Goal: Task Accomplishment & Management: Complete application form

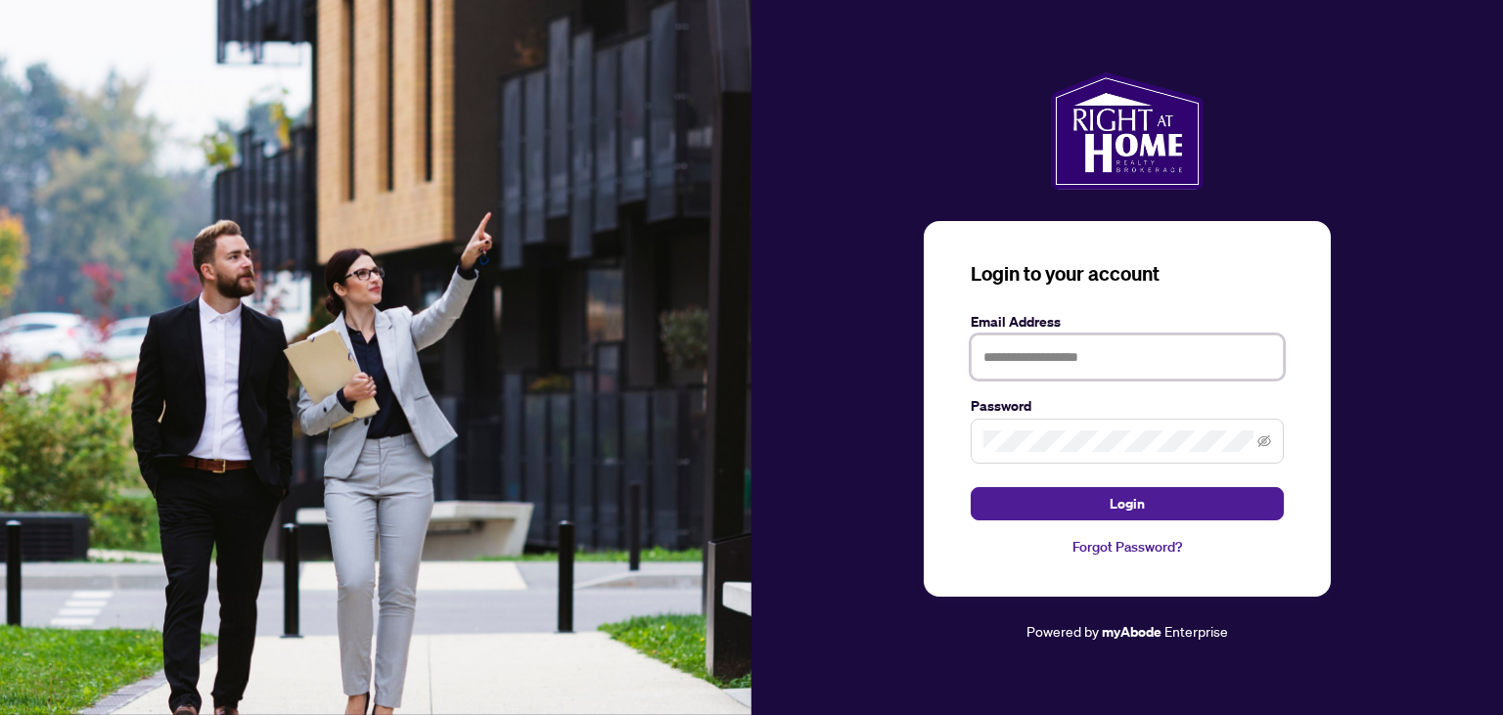
click at [1051, 345] on input "text" at bounding box center [1127, 357] width 313 height 45
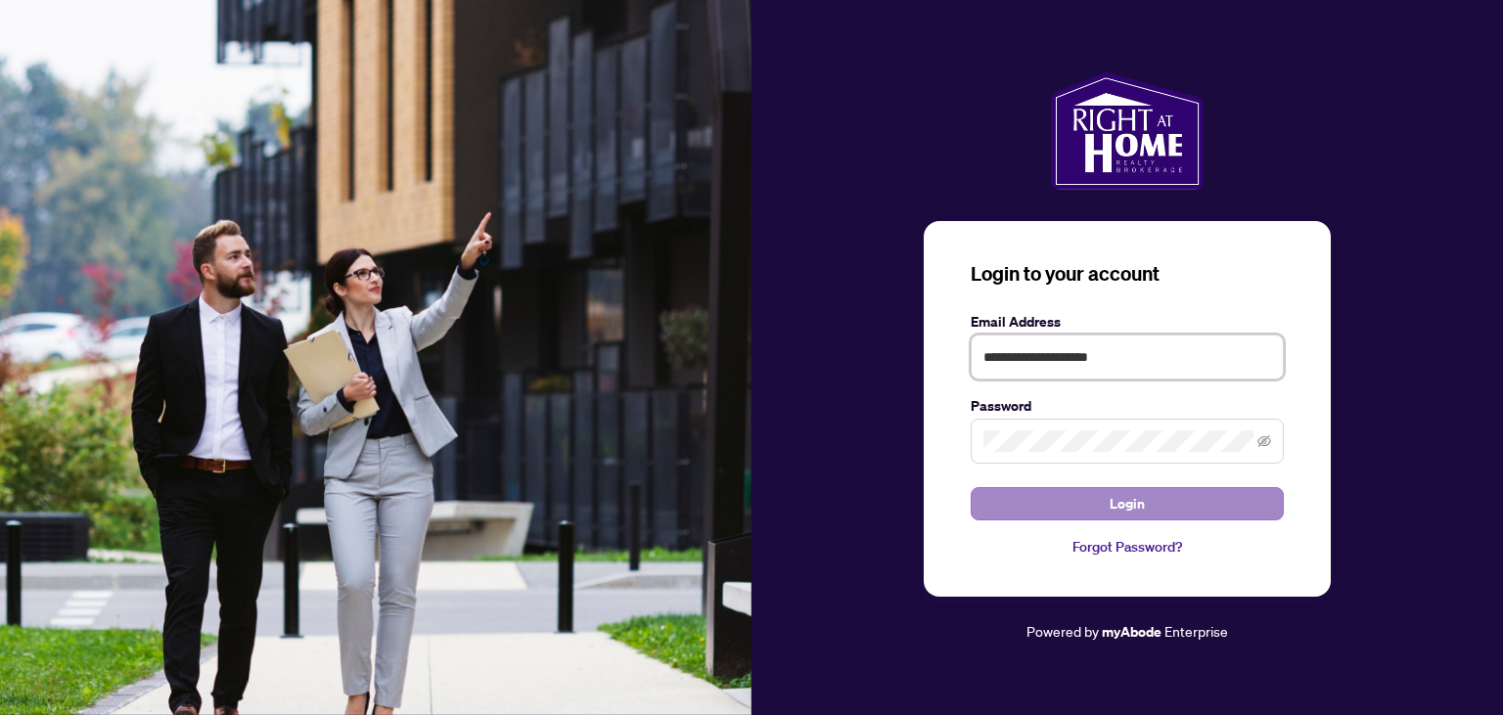
type input "**********"
click at [1061, 506] on button "Login" at bounding box center [1127, 503] width 313 height 33
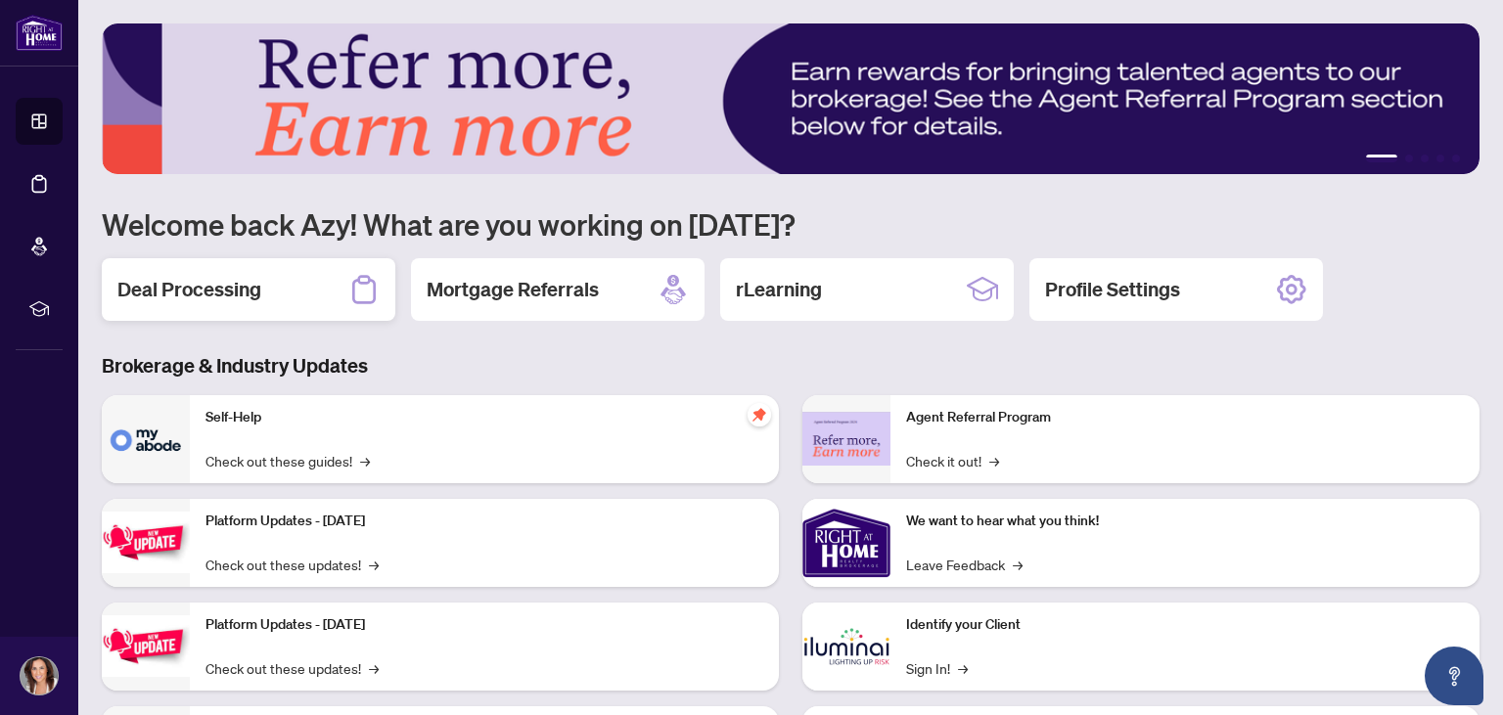
click at [238, 296] on h2 "Deal Processing" at bounding box center [189, 289] width 144 height 27
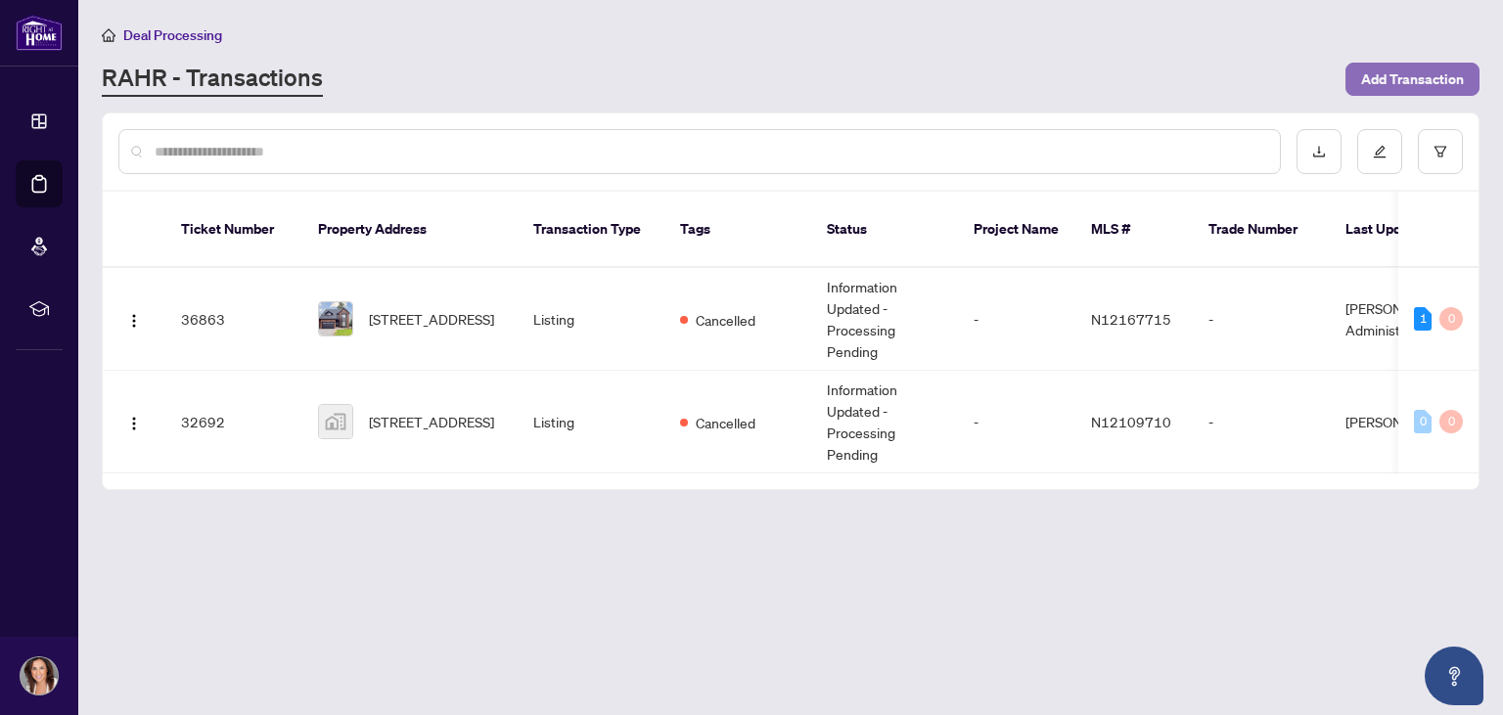
click at [1429, 77] on span "Add Transaction" at bounding box center [1412, 79] width 103 height 31
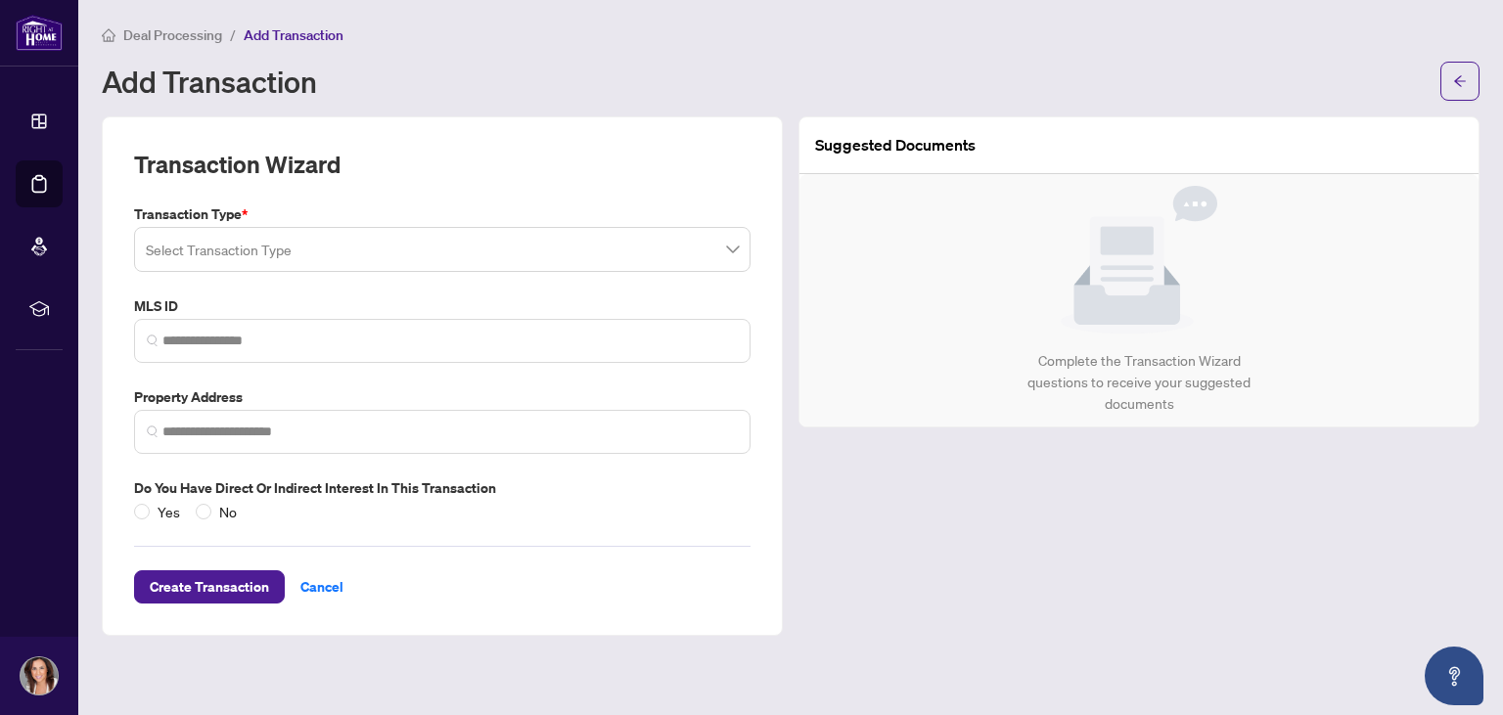
click at [300, 254] on input "search" at bounding box center [434, 252] width 576 height 43
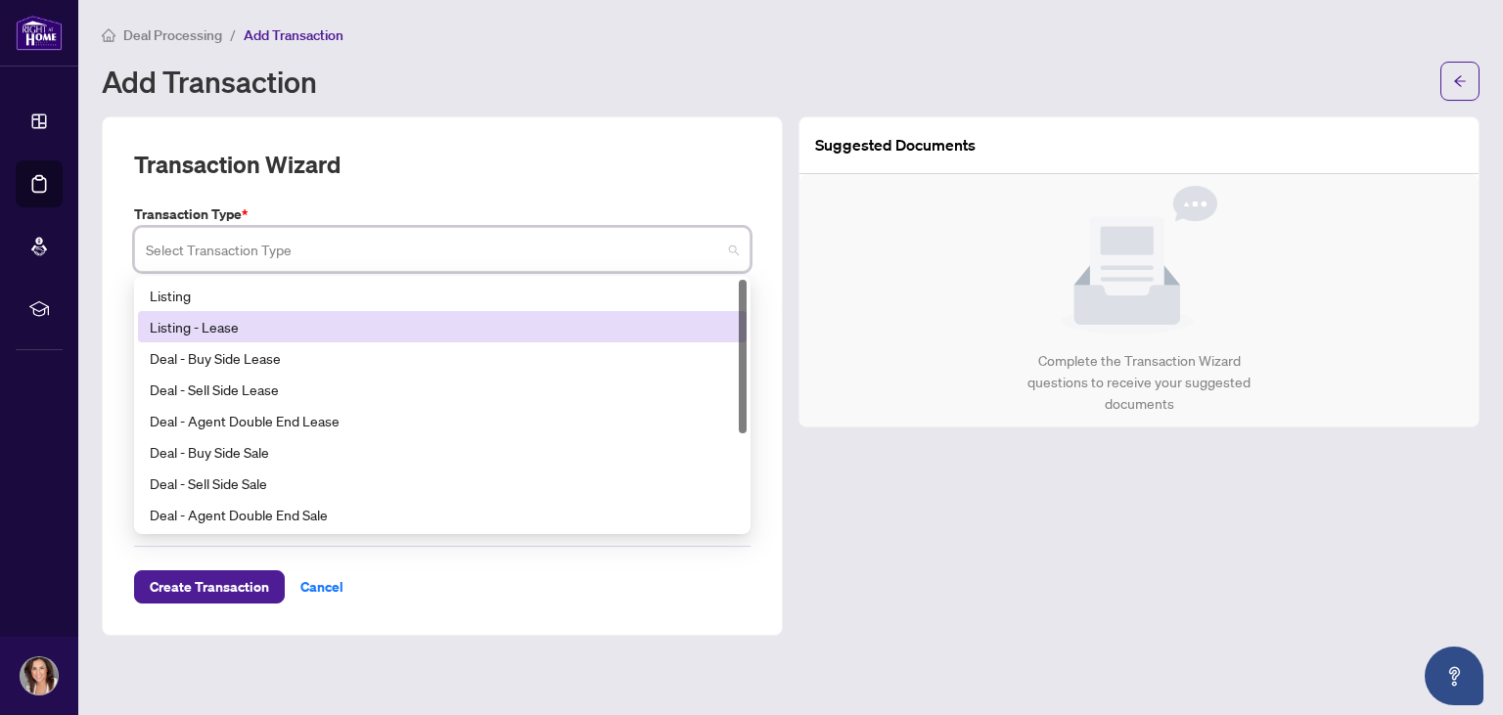
click at [231, 327] on div "Listing - Lease" at bounding box center [442, 327] width 585 height 22
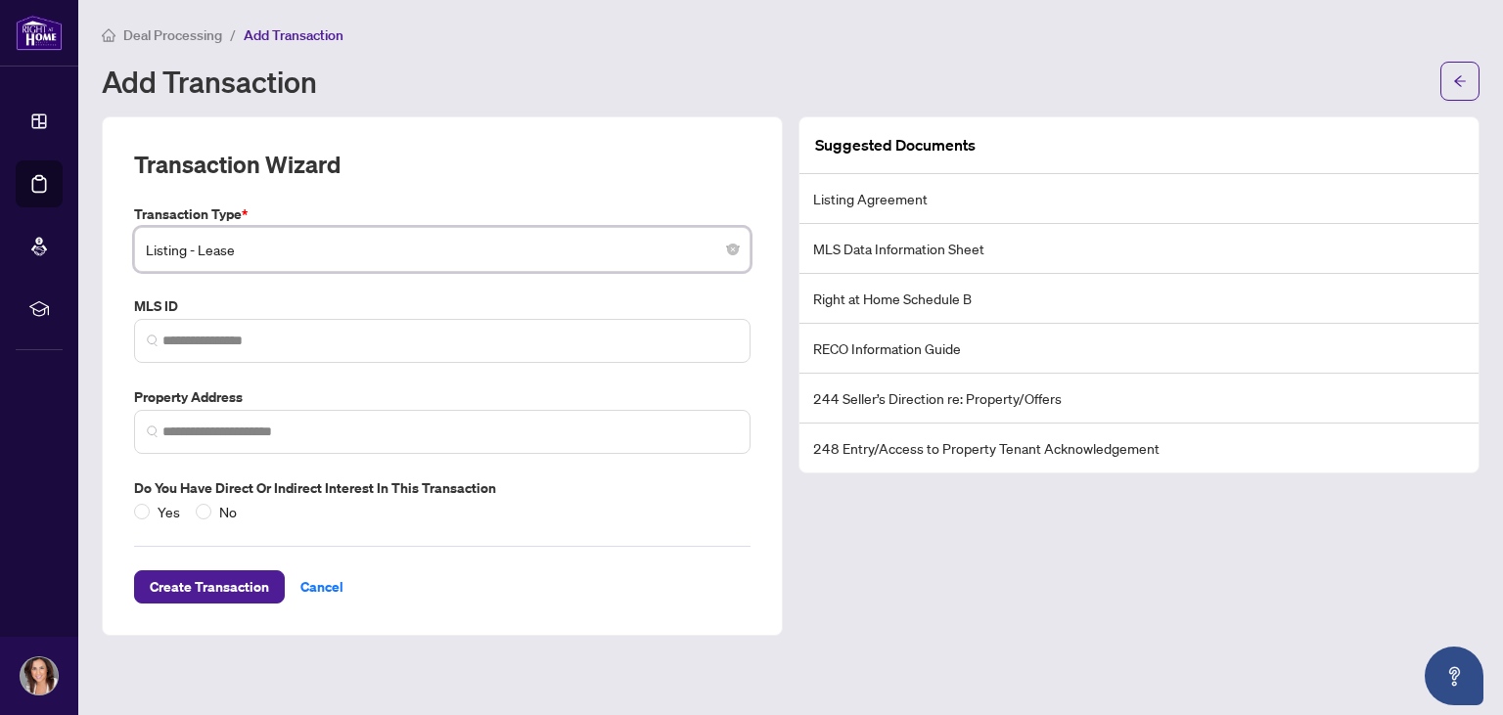
click at [265, 245] on span "Listing - Lease" at bounding box center [442, 249] width 593 height 37
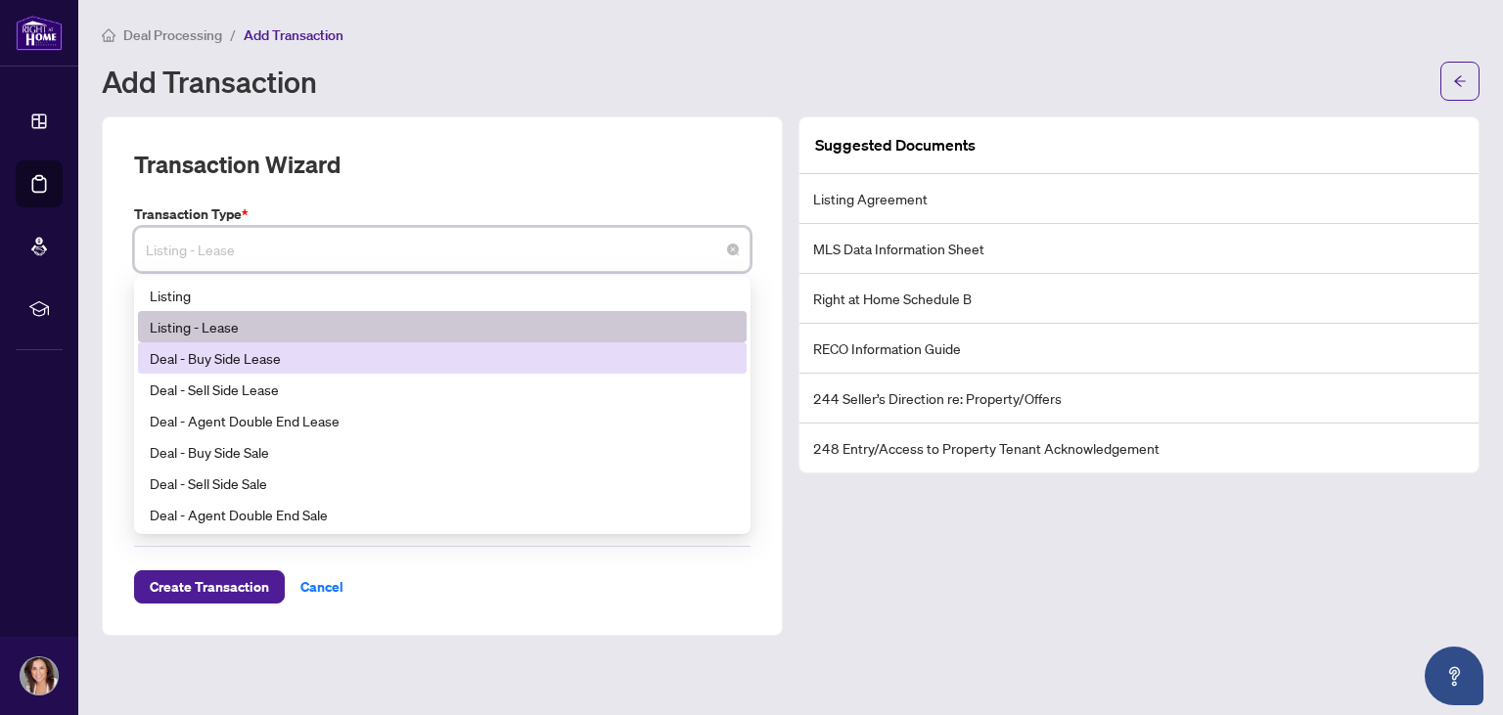
click at [245, 366] on div "Deal - Buy Side Lease" at bounding box center [442, 358] width 585 height 22
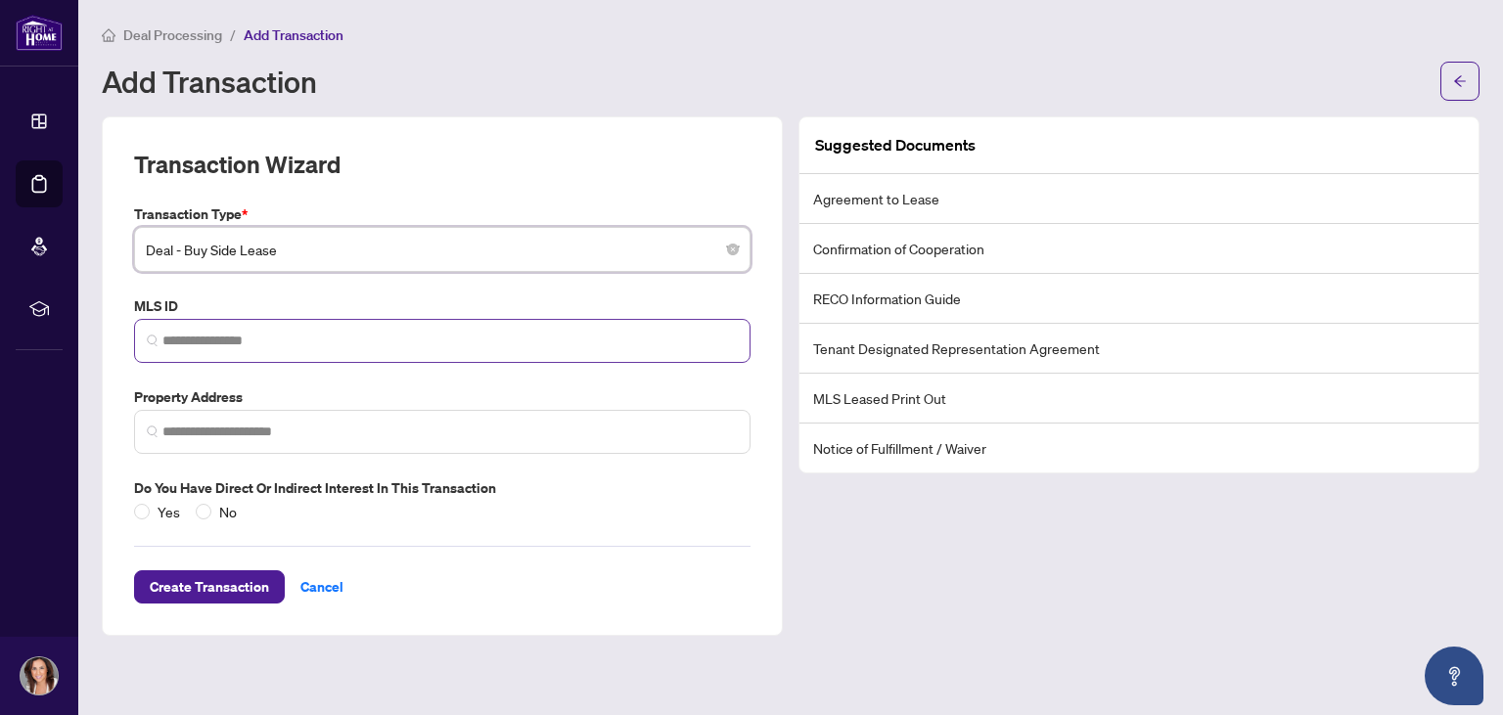
click at [253, 328] on span at bounding box center [442, 341] width 617 height 44
paste input "*********"
type input "*********"
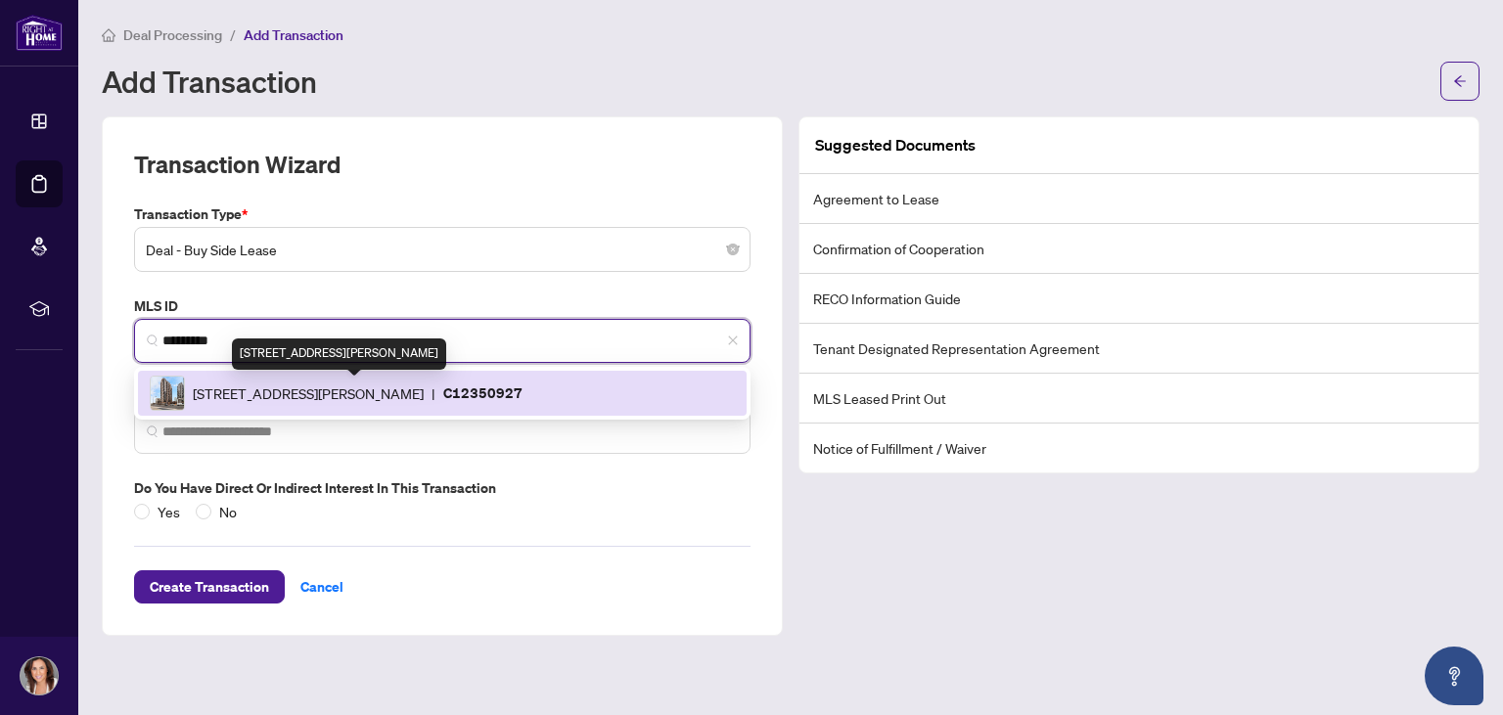
click at [289, 387] on span "[STREET_ADDRESS][PERSON_NAME]" at bounding box center [308, 394] width 231 height 22
type input "**********"
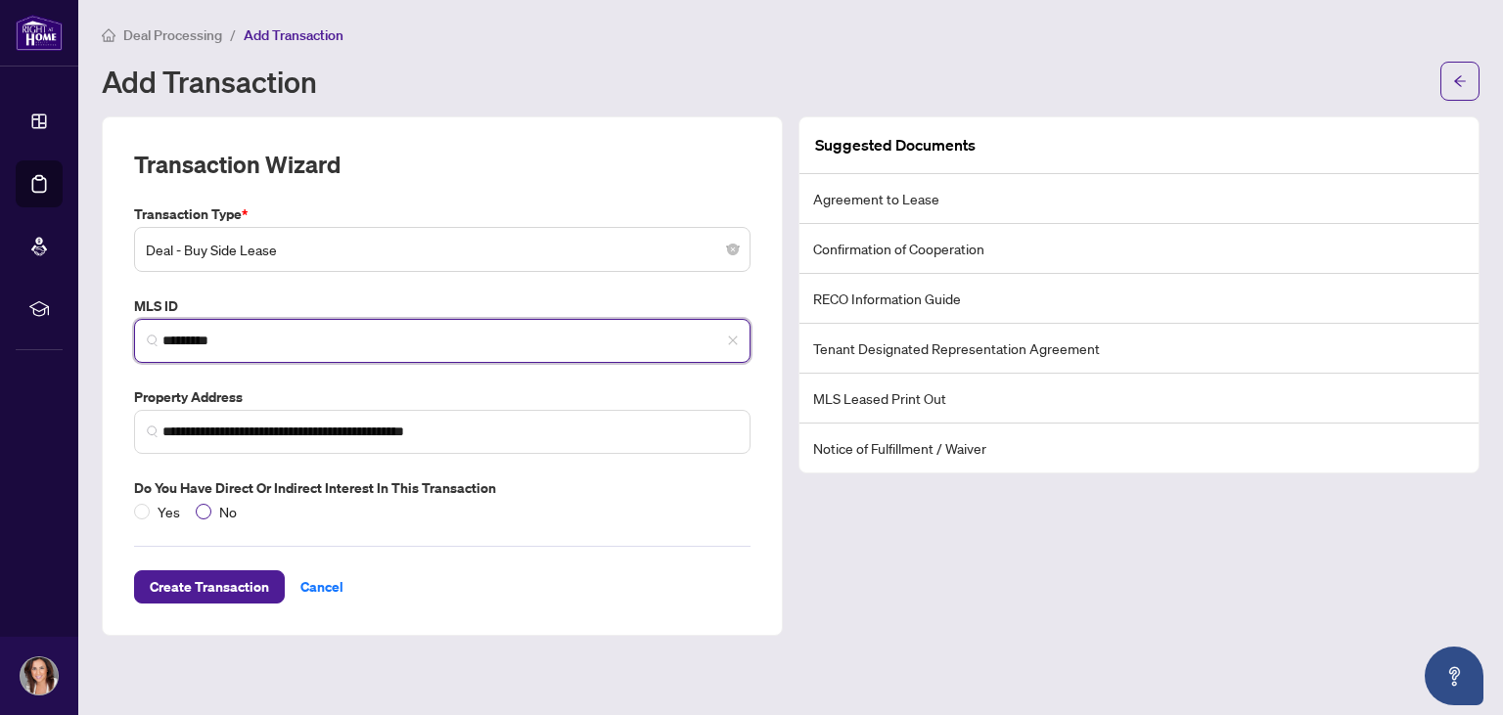
type input "*********"
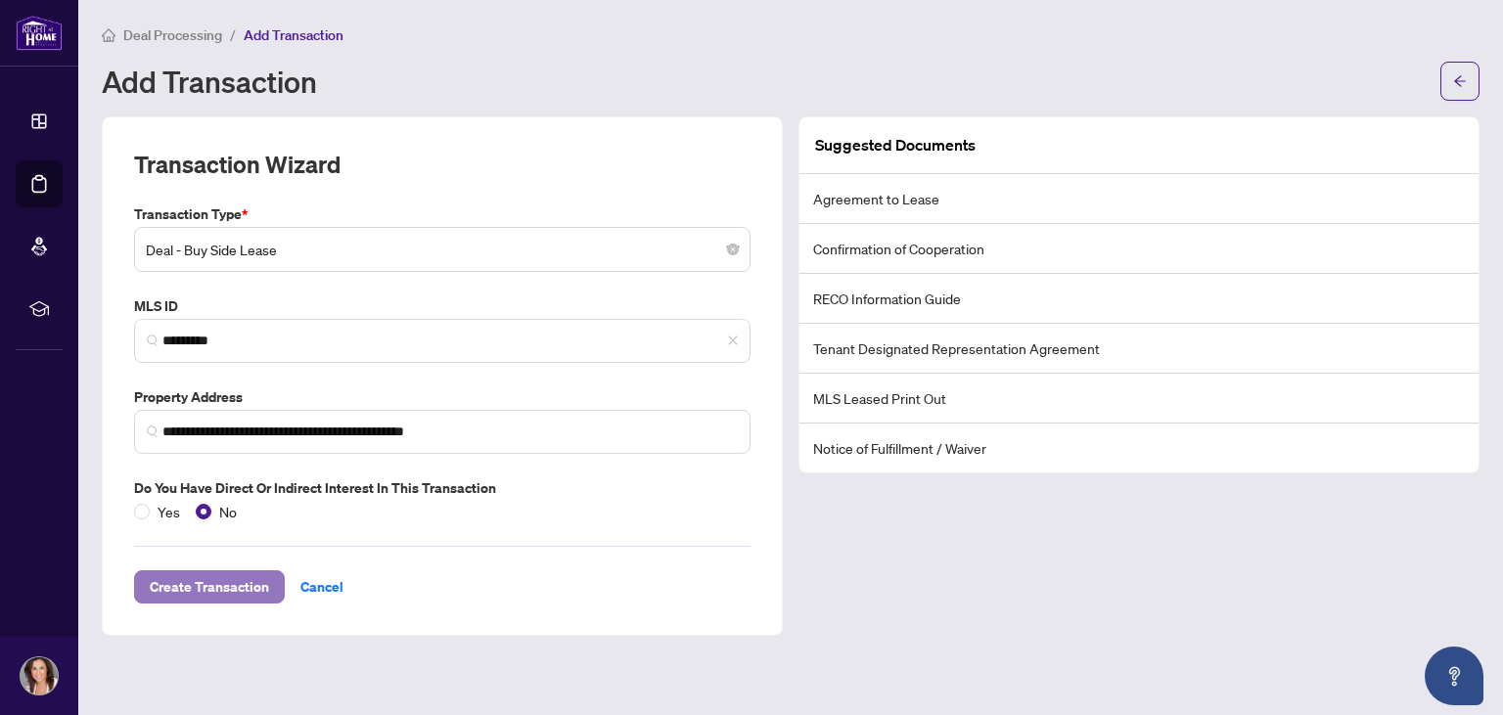
click at [206, 585] on span "Create Transaction" at bounding box center [209, 587] width 119 height 31
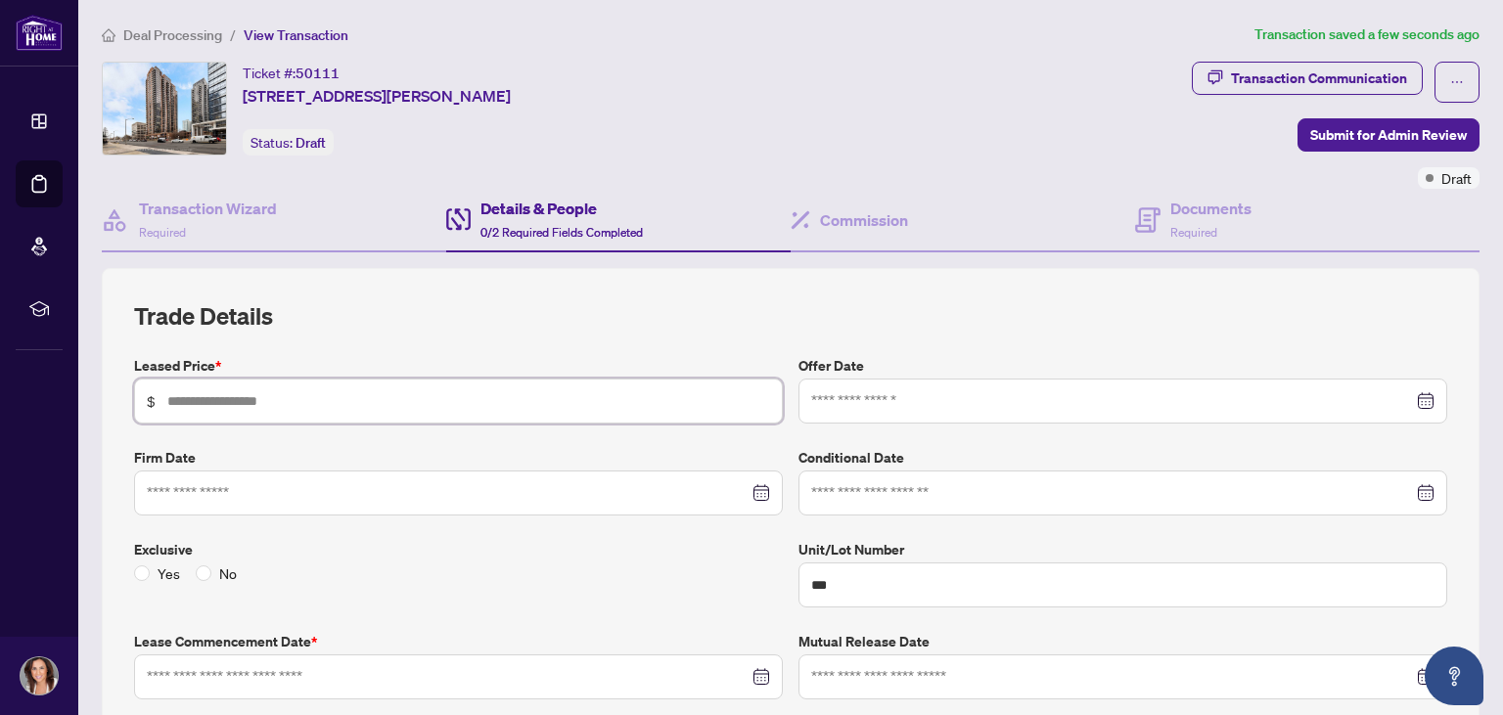
click at [235, 402] on input "text" at bounding box center [468, 402] width 603 height 22
type input "*****"
click at [288, 495] on input at bounding box center [448, 494] width 602 height 22
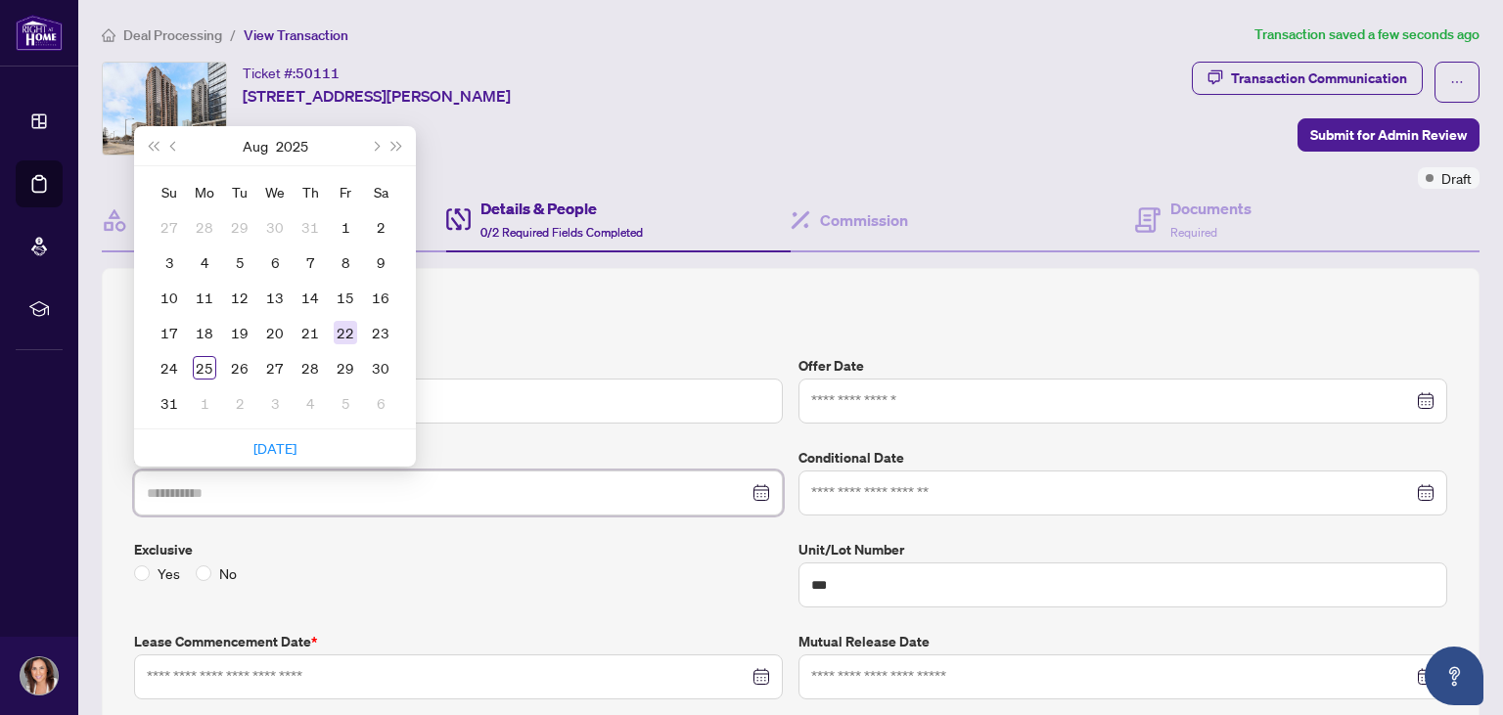
type input "**********"
click at [356, 328] on div "22" at bounding box center [345, 332] width 23 height 23
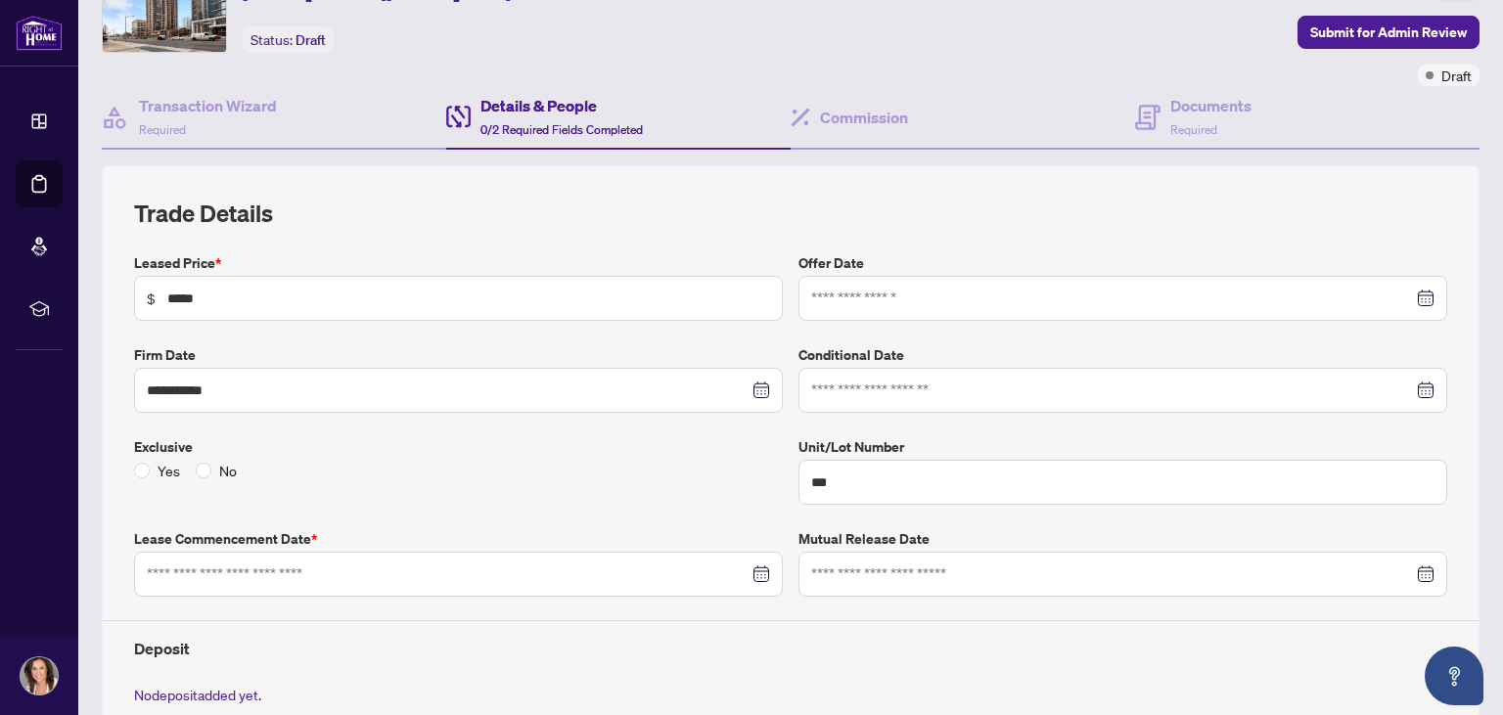
scroll to position [207, 0]
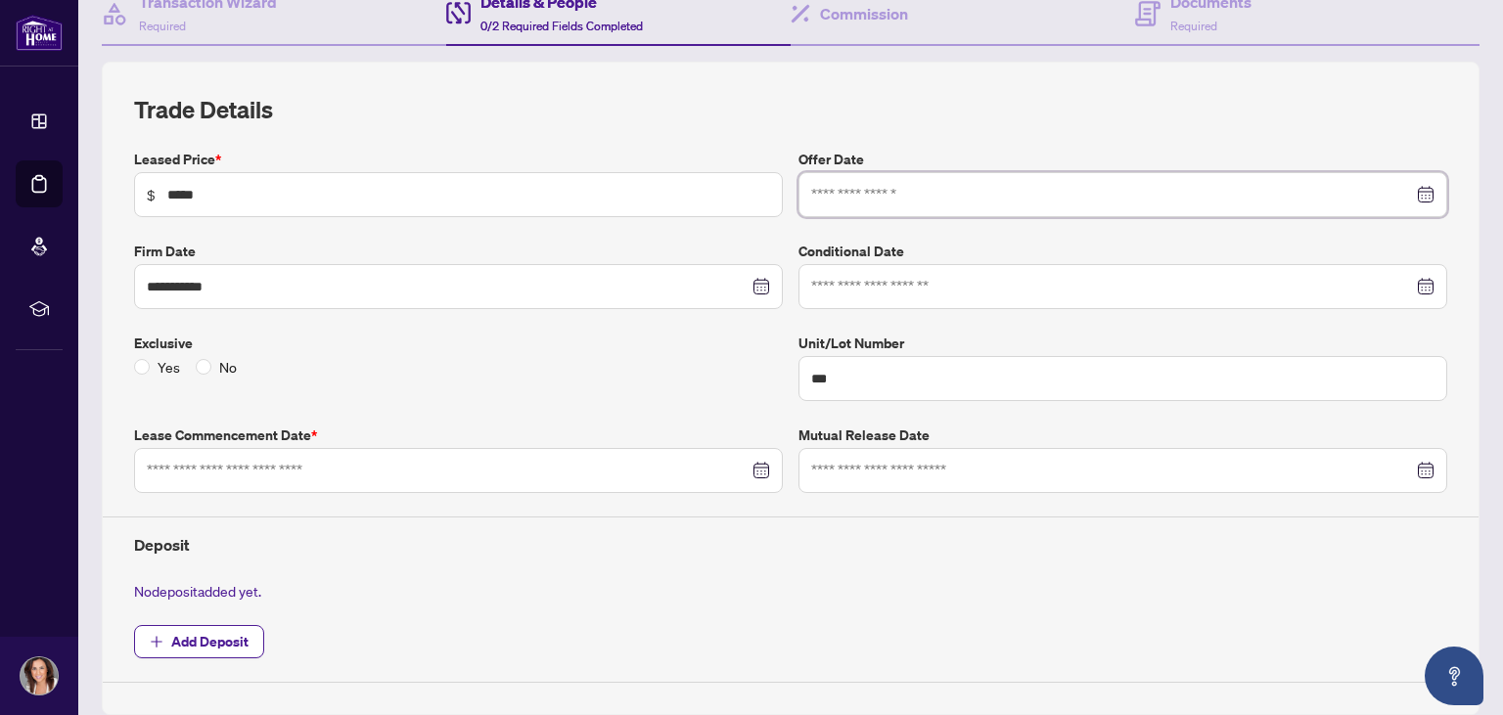
click at [903, 202] on input at bounding box center [1112, 195] width 602 height 22
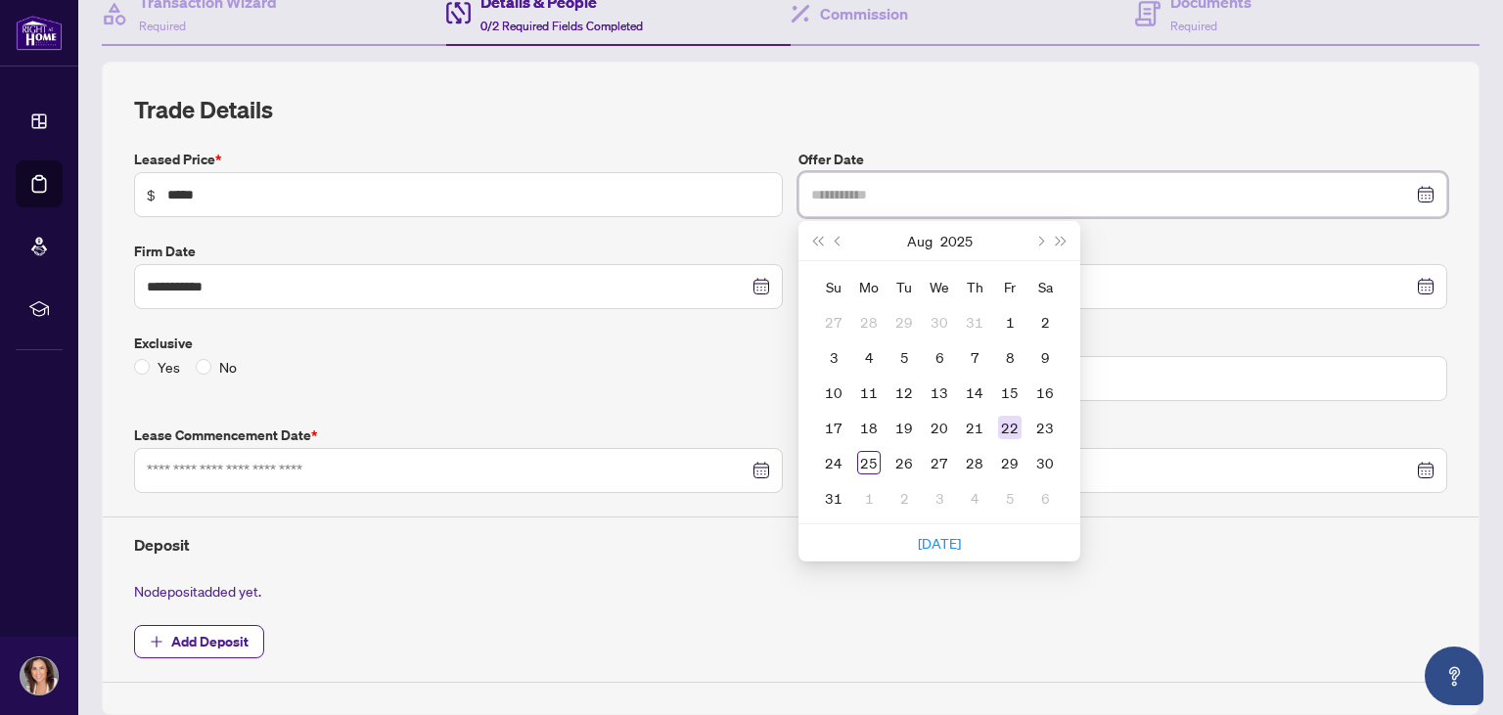
type input "**********"
click at [1018, 424] on div "22" at bounding box center [1009, 427] width 23 height 23
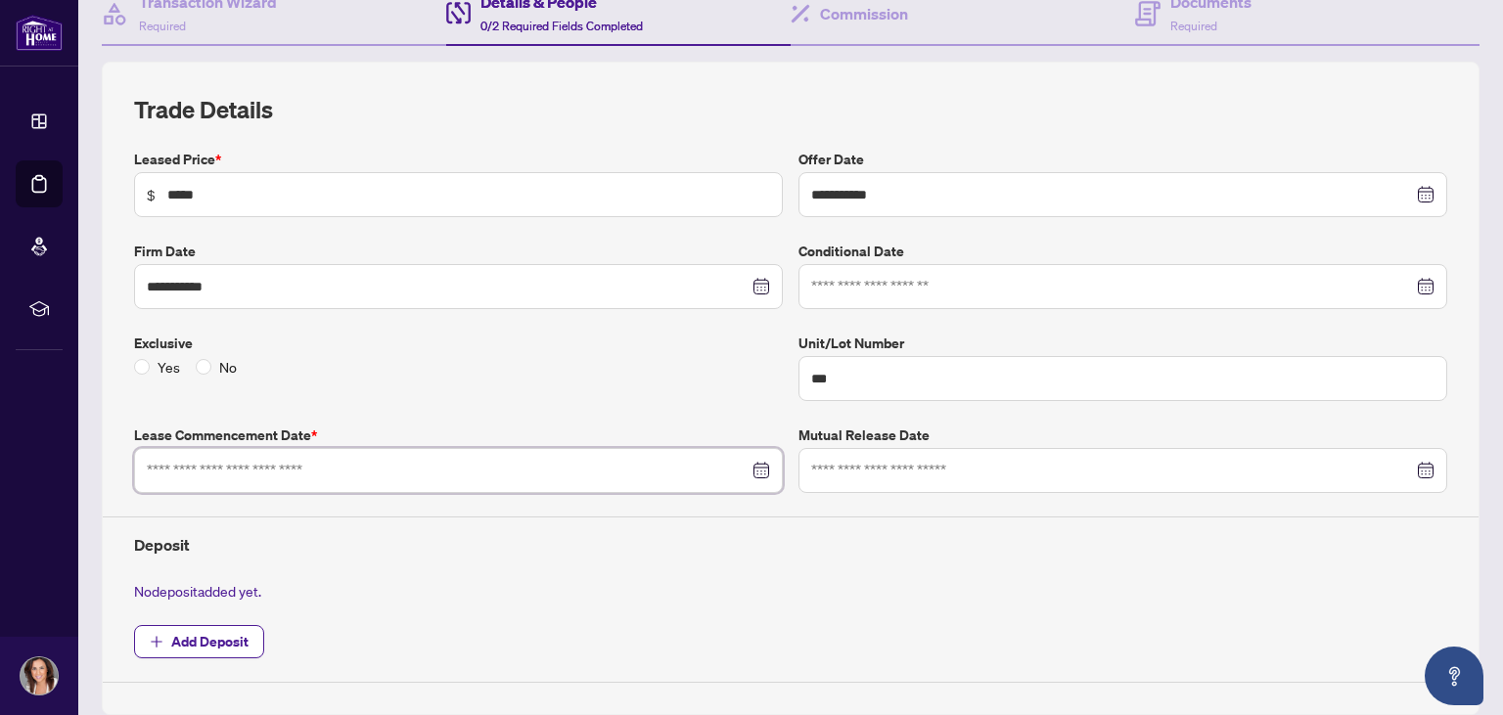
click at [215, 470] on input at bounding box center [448, 471] width 602 height 22
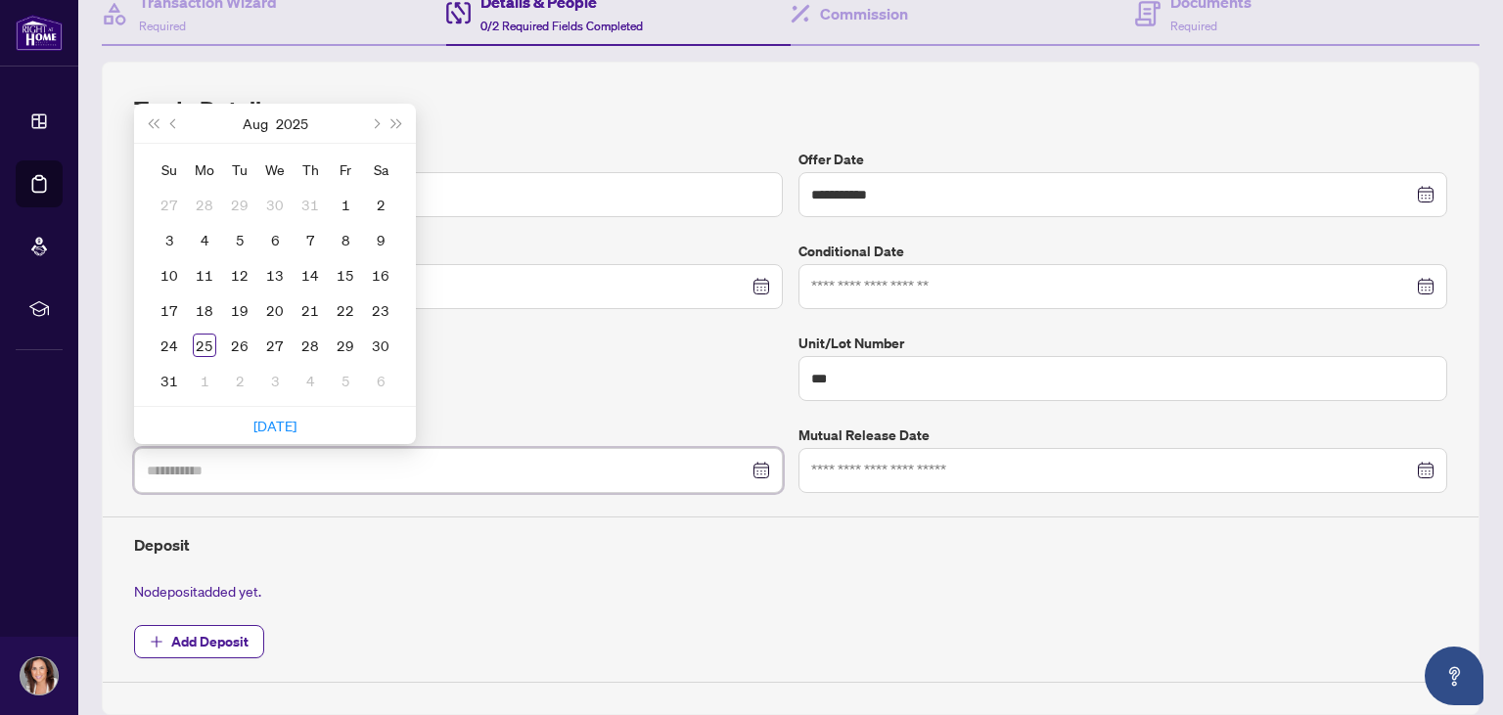
type input "**********"
click at [382, 118] on button "Next month (PageDown)" at bounding box center [375, 123] width 22 height 39
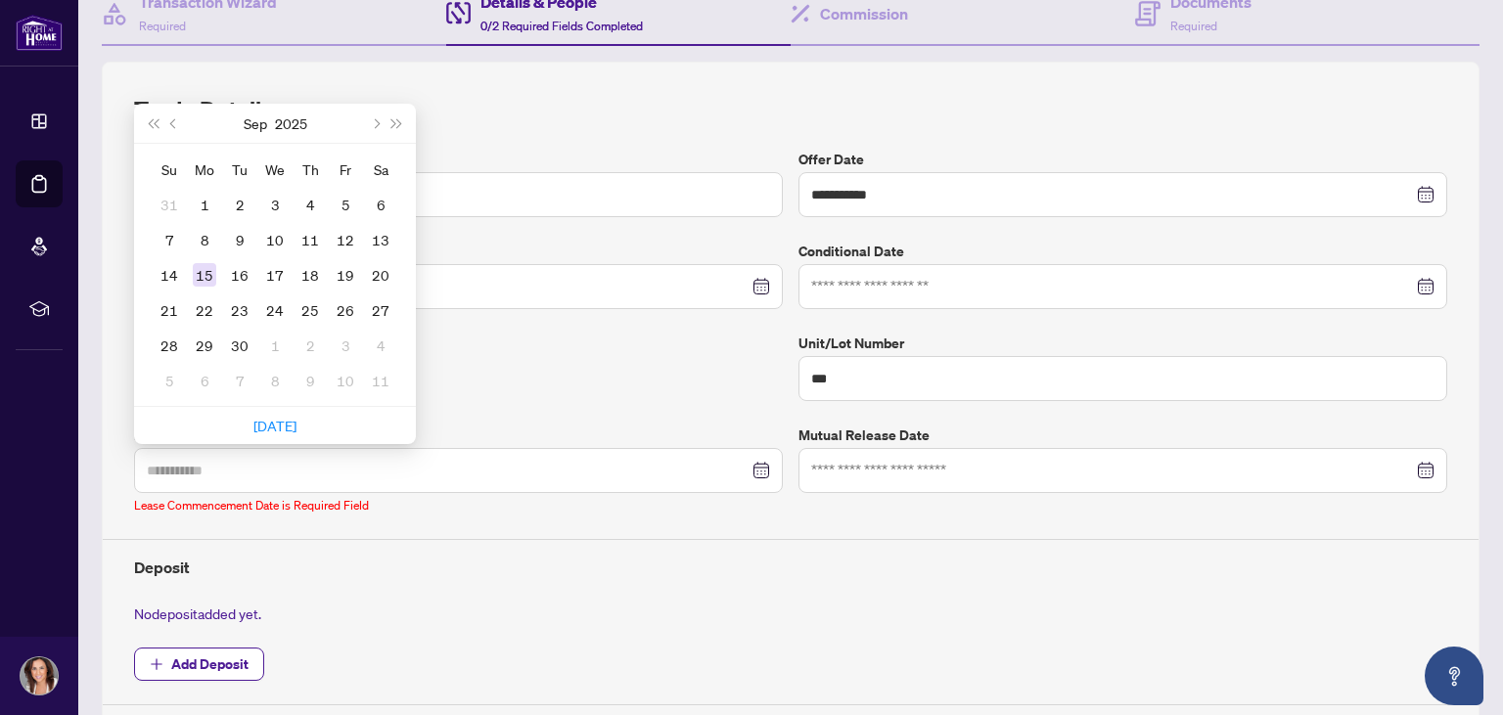
type input "**********"
click at [207, 275] on div "15" at bounding box center [204, 274] width 23 height 23
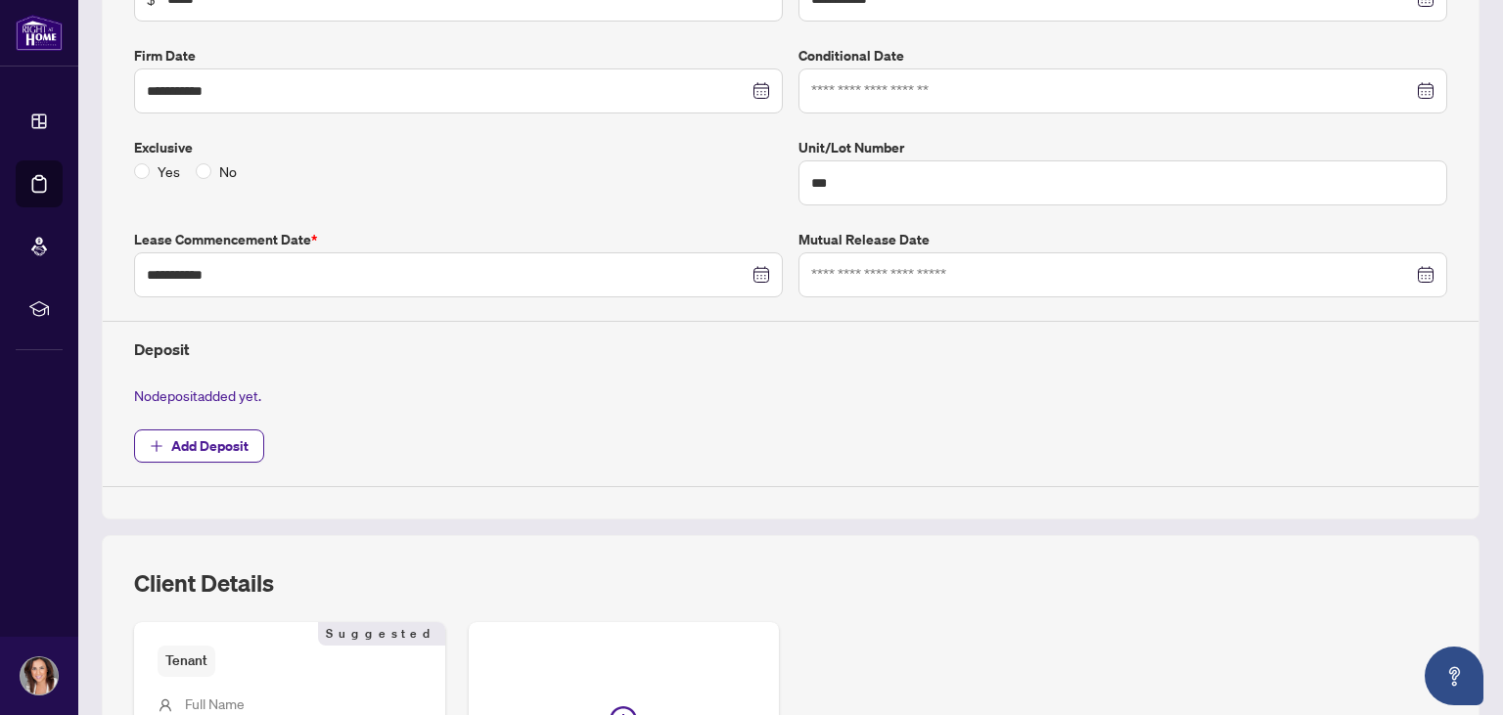
scroll to position [517, 0]
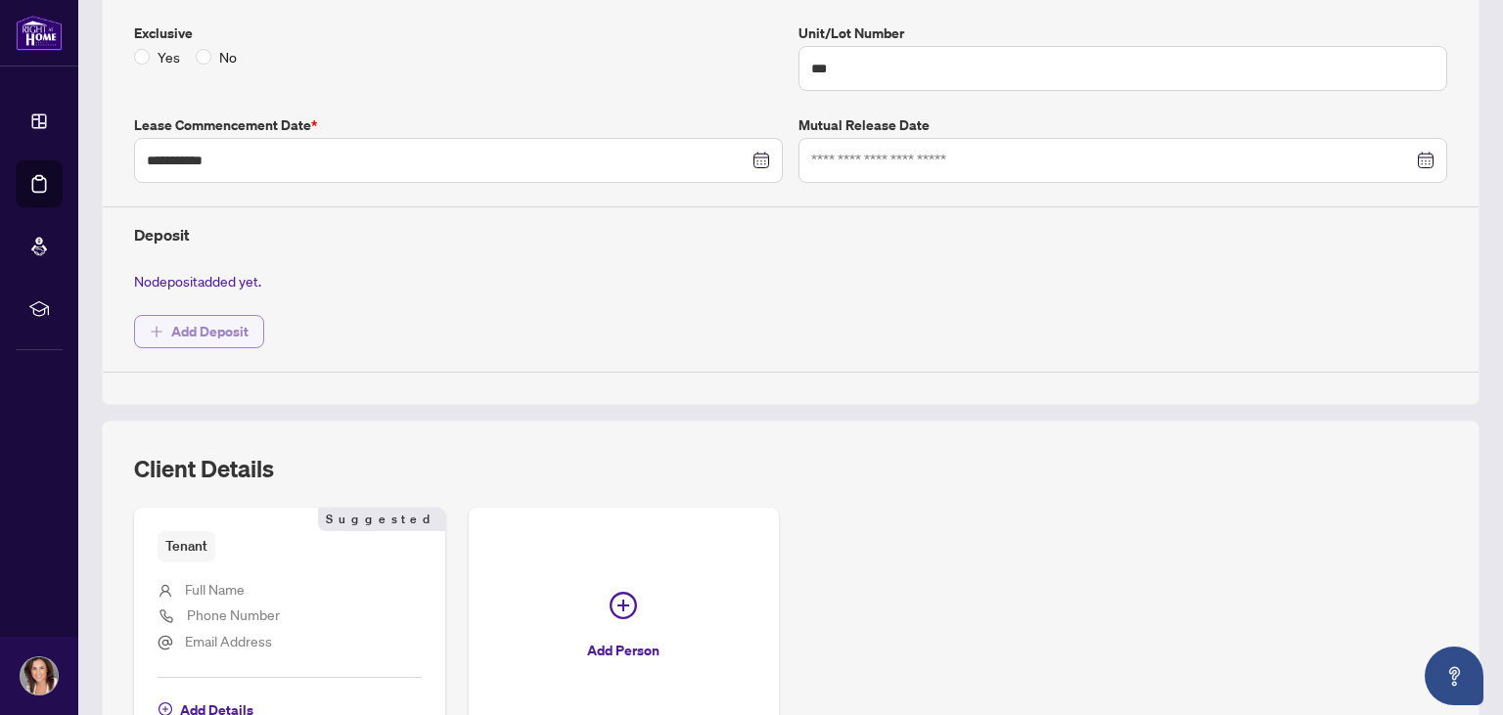
click at [196, 321] on span "Add Deposit" at bounding box center [209, 331] width 77 height 31
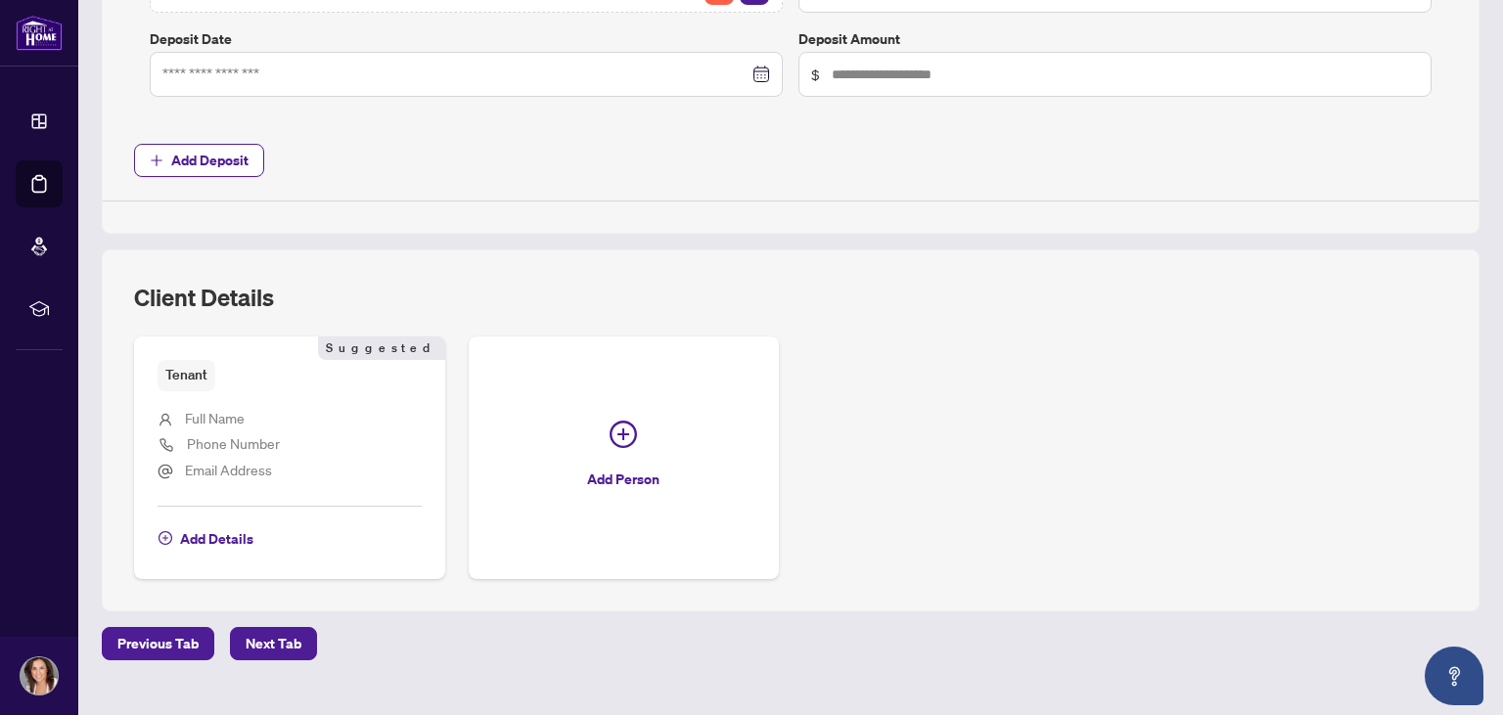
scroll to position [930, 0]
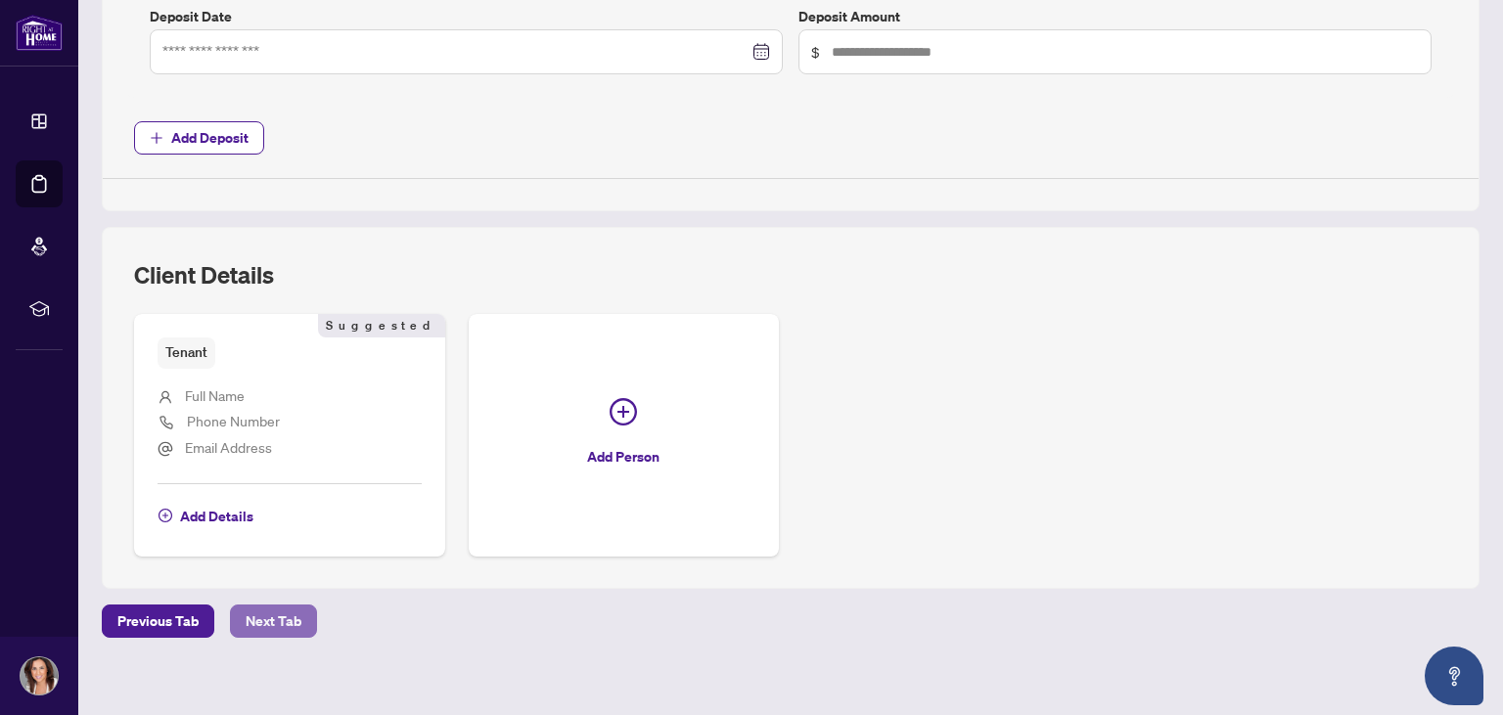
click at [260, 617] on span "Next Tab" at bounding box center [274, 621] width 56 height 31
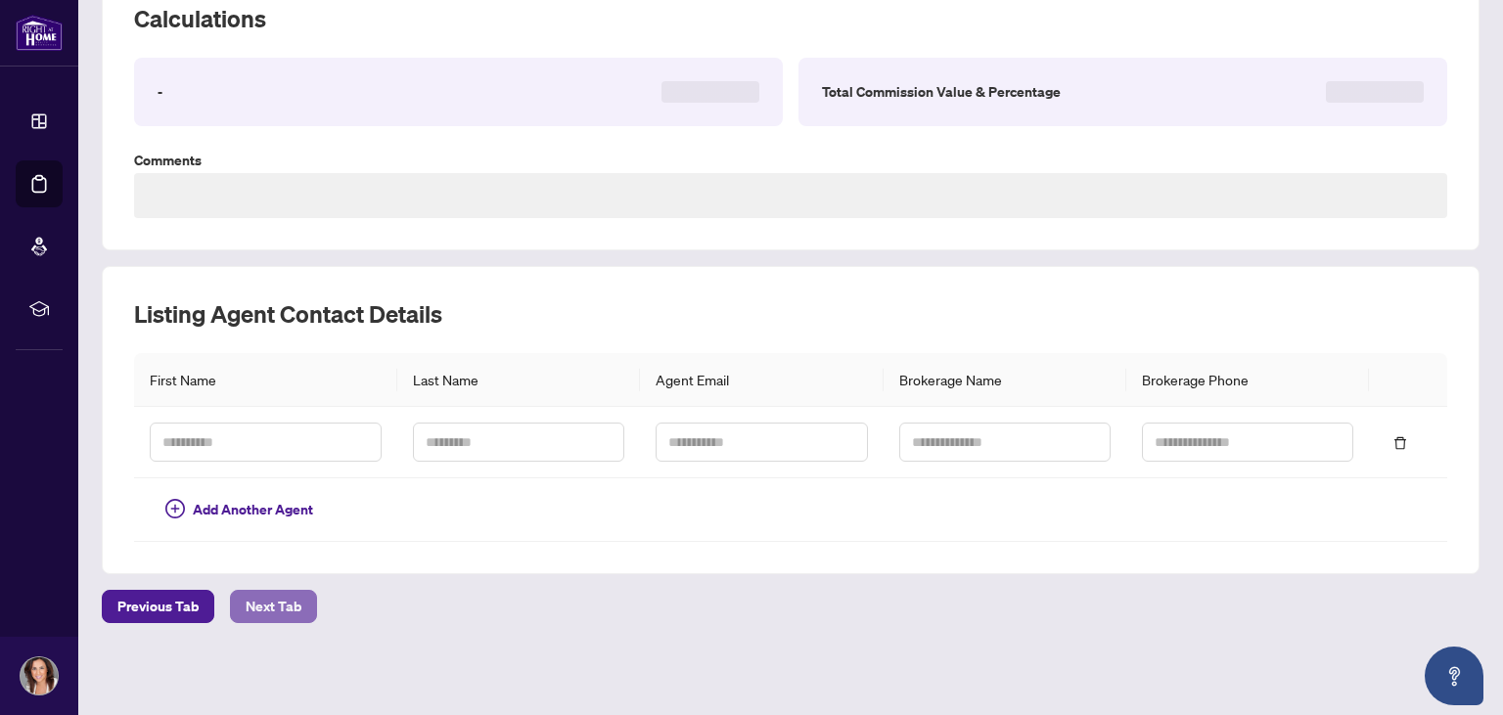
scroll to position [159, 0]
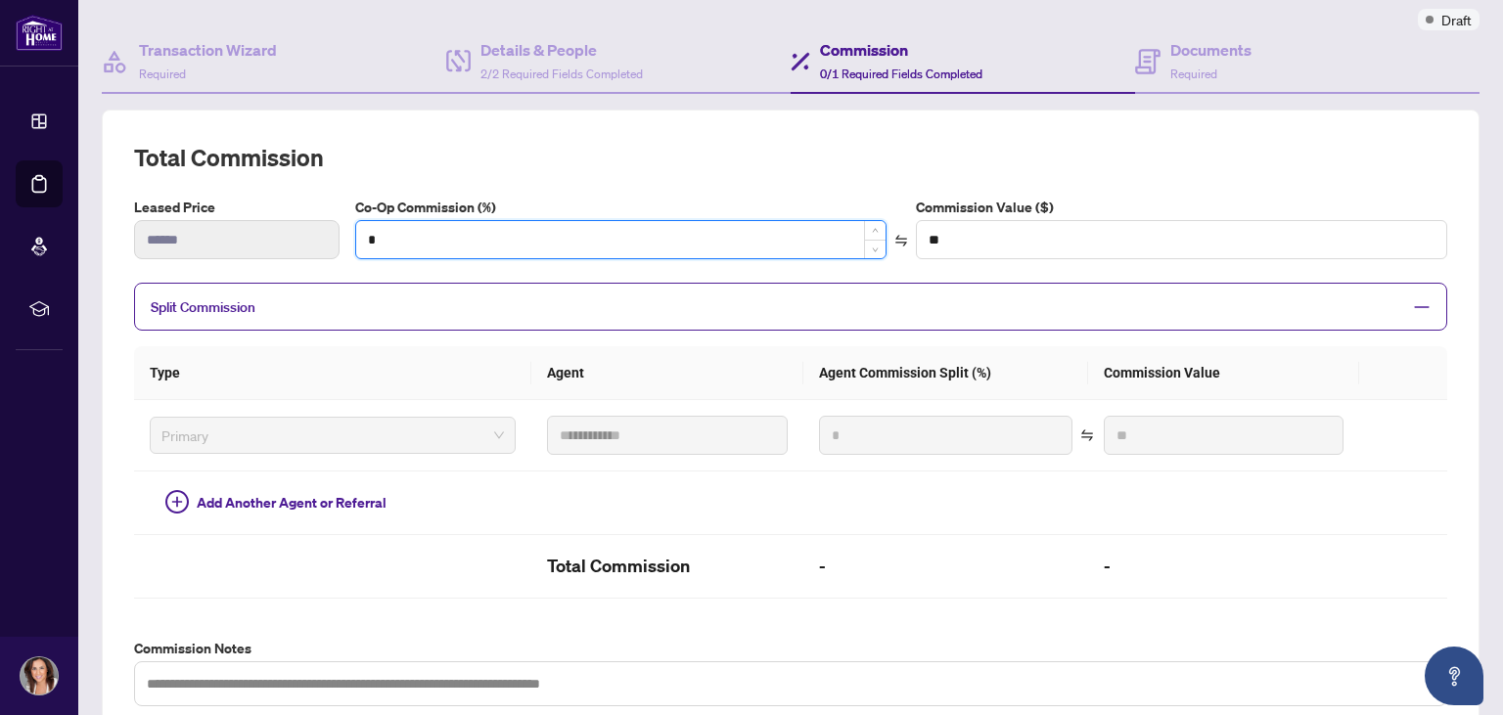
click at [434, 233] on input "*" at bounding box center [621, 239] width 530 height 37
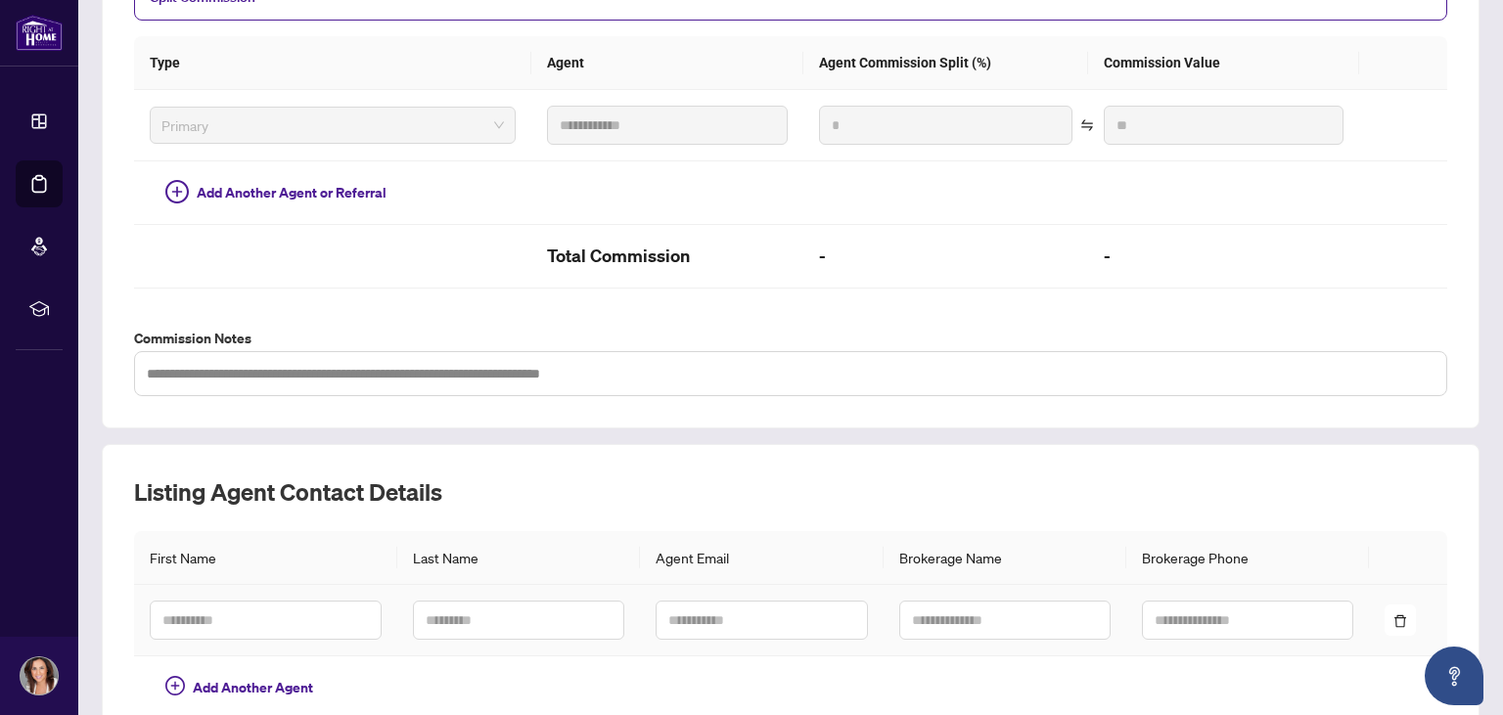
scroll to position [572, 0]
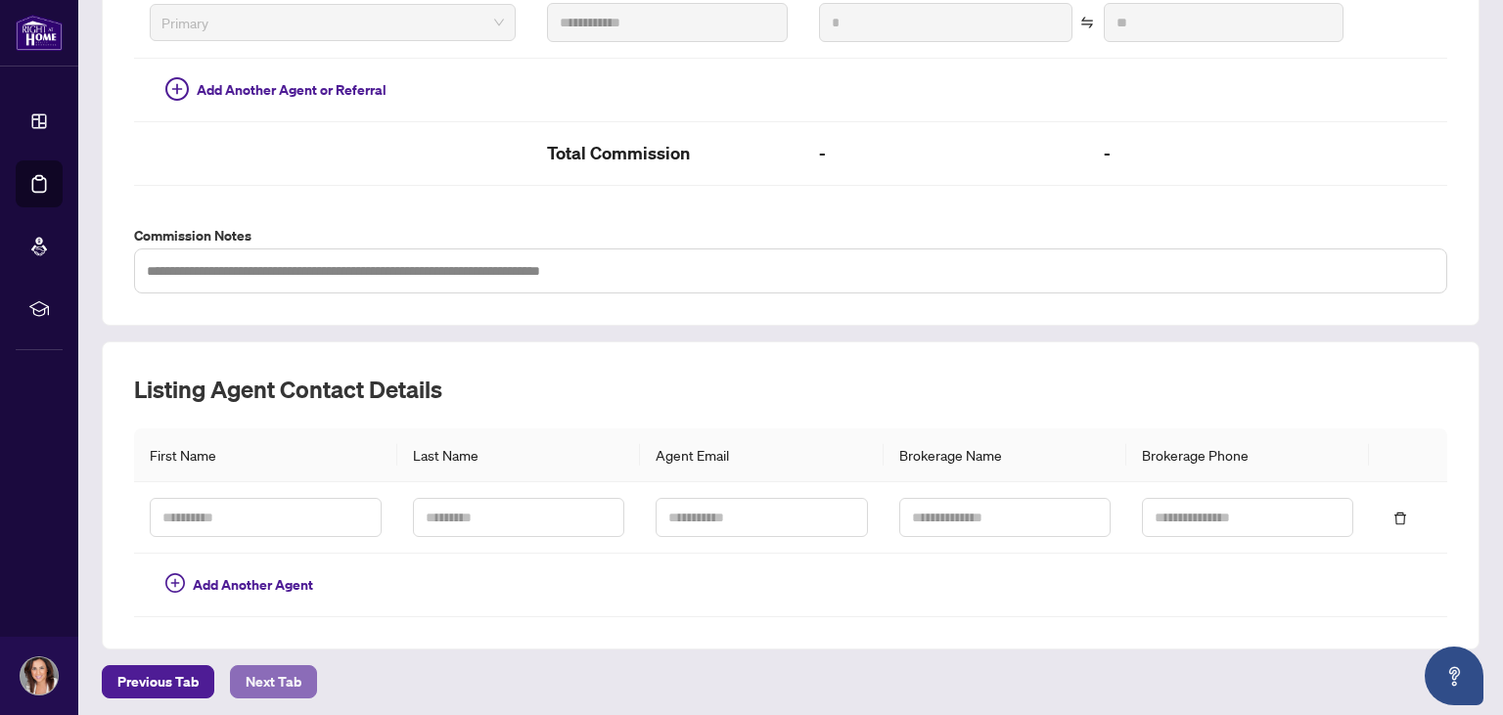
type input "*"
click at [269, 675] on span "Next Tab" at bounding box center [274, 682] width 56 height 31
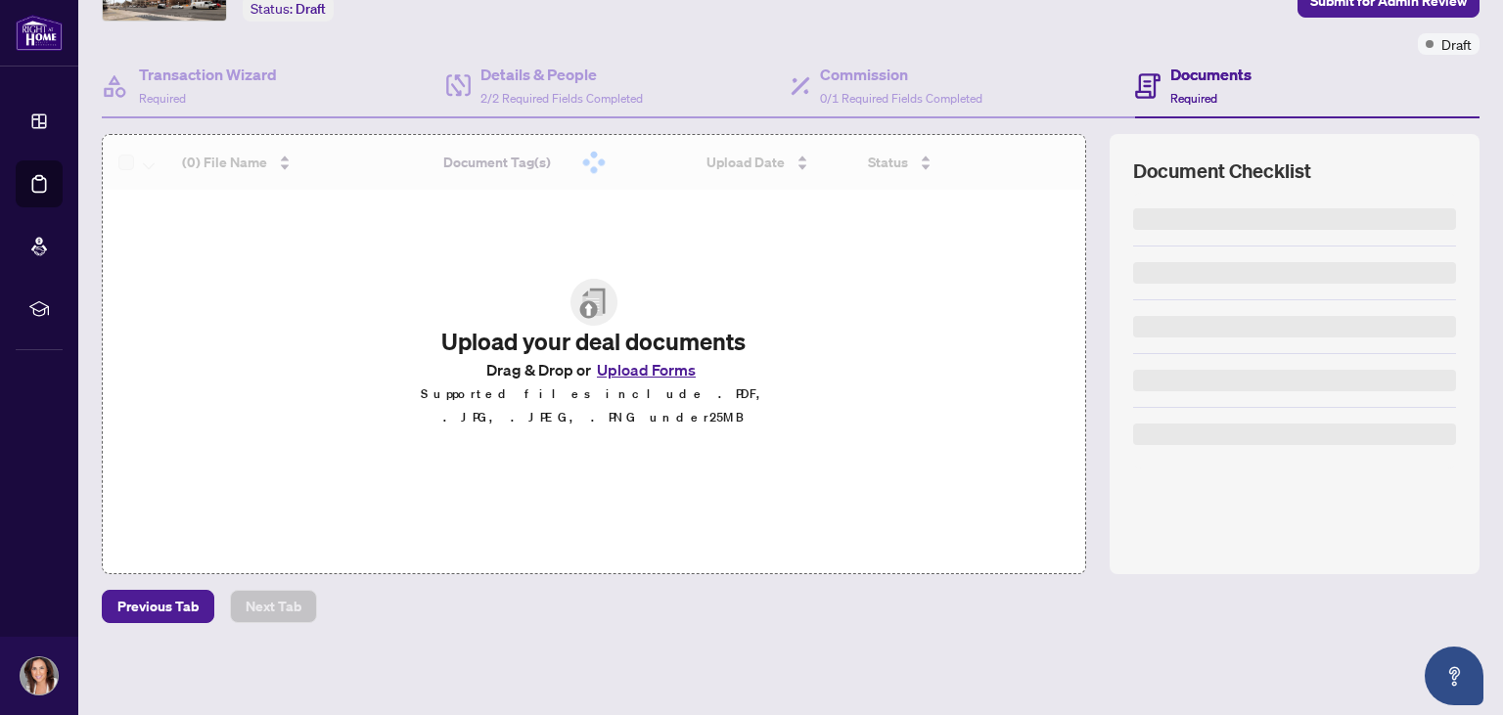
scroll to position [130, 0]
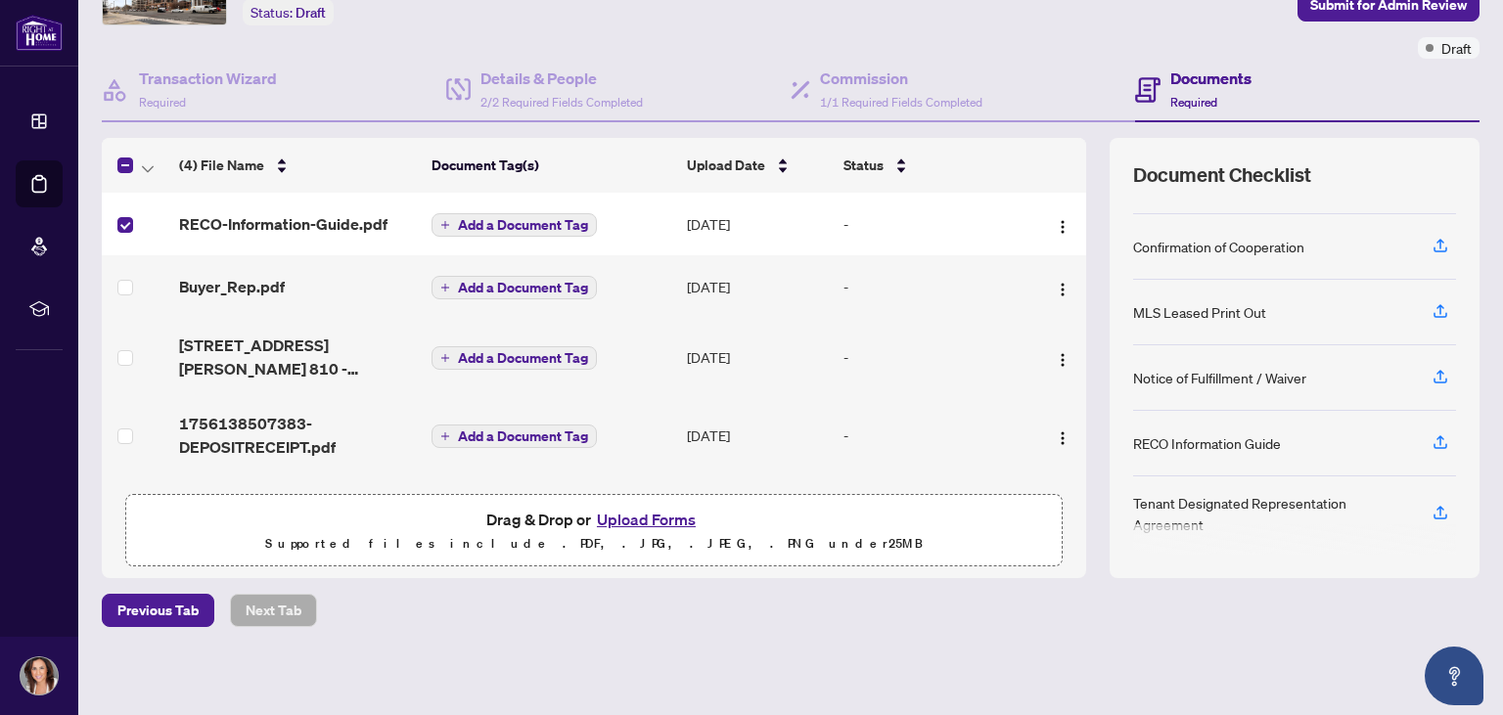
click at [125, 296] on td at bounding box center [136, 286] width 69 height 63
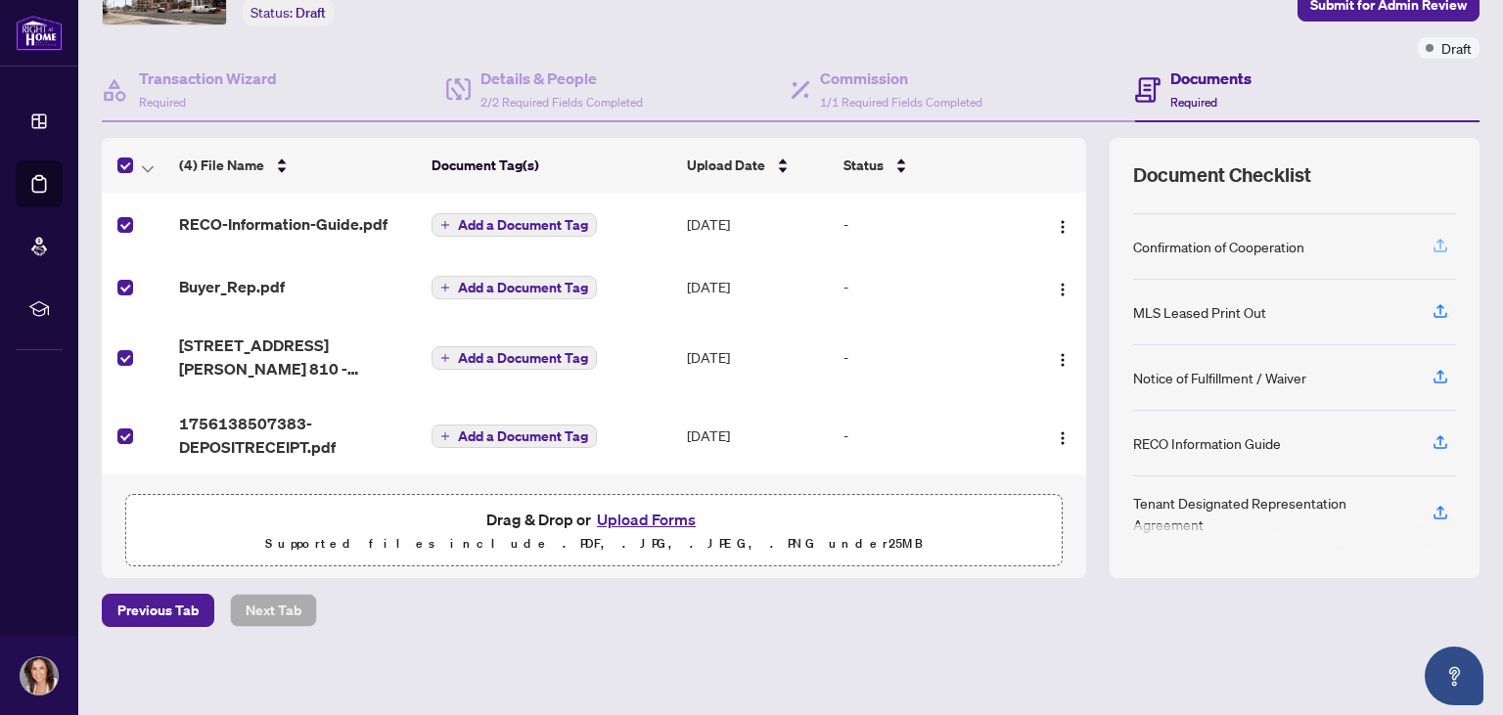
click at [1443, 239] on icon "button" at bounding box center [1441, 246] width 18 height 18
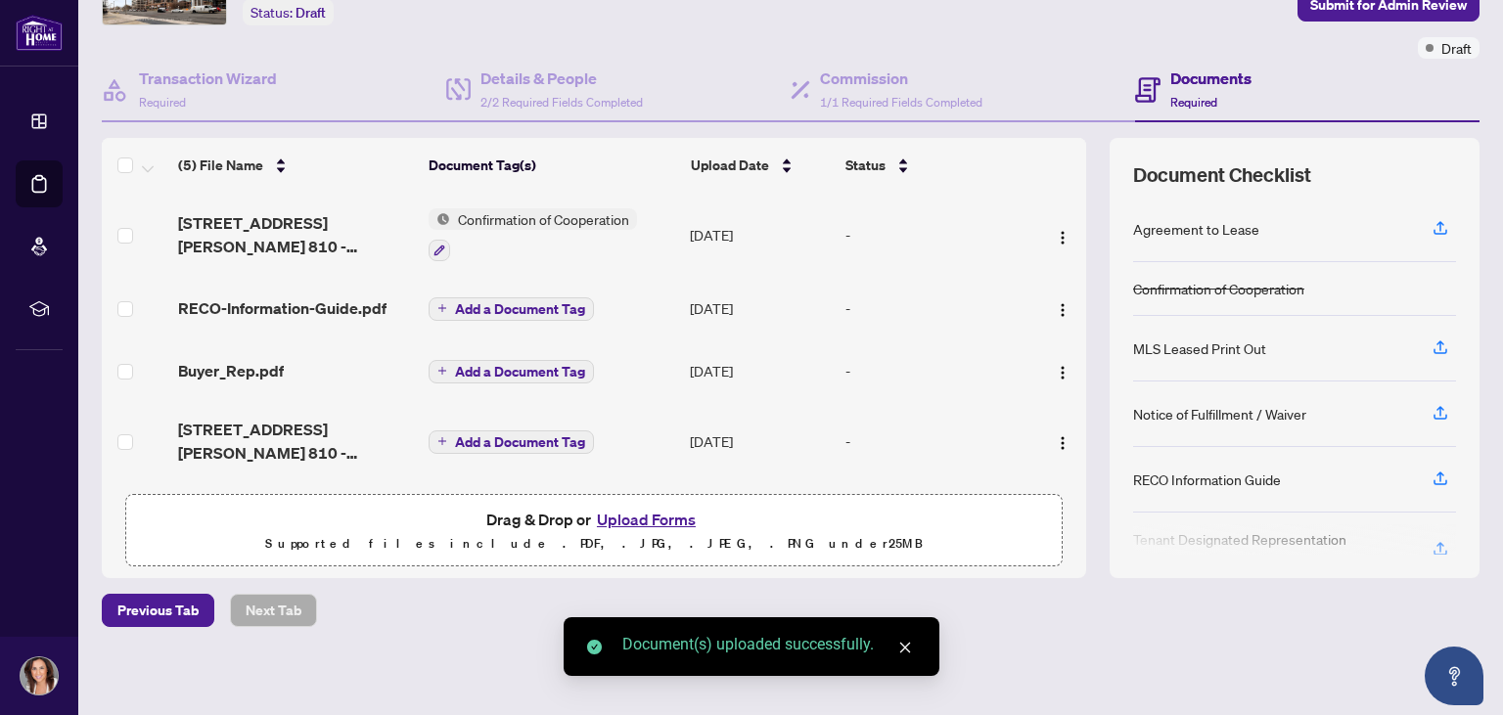
scroll to position [73, 0]
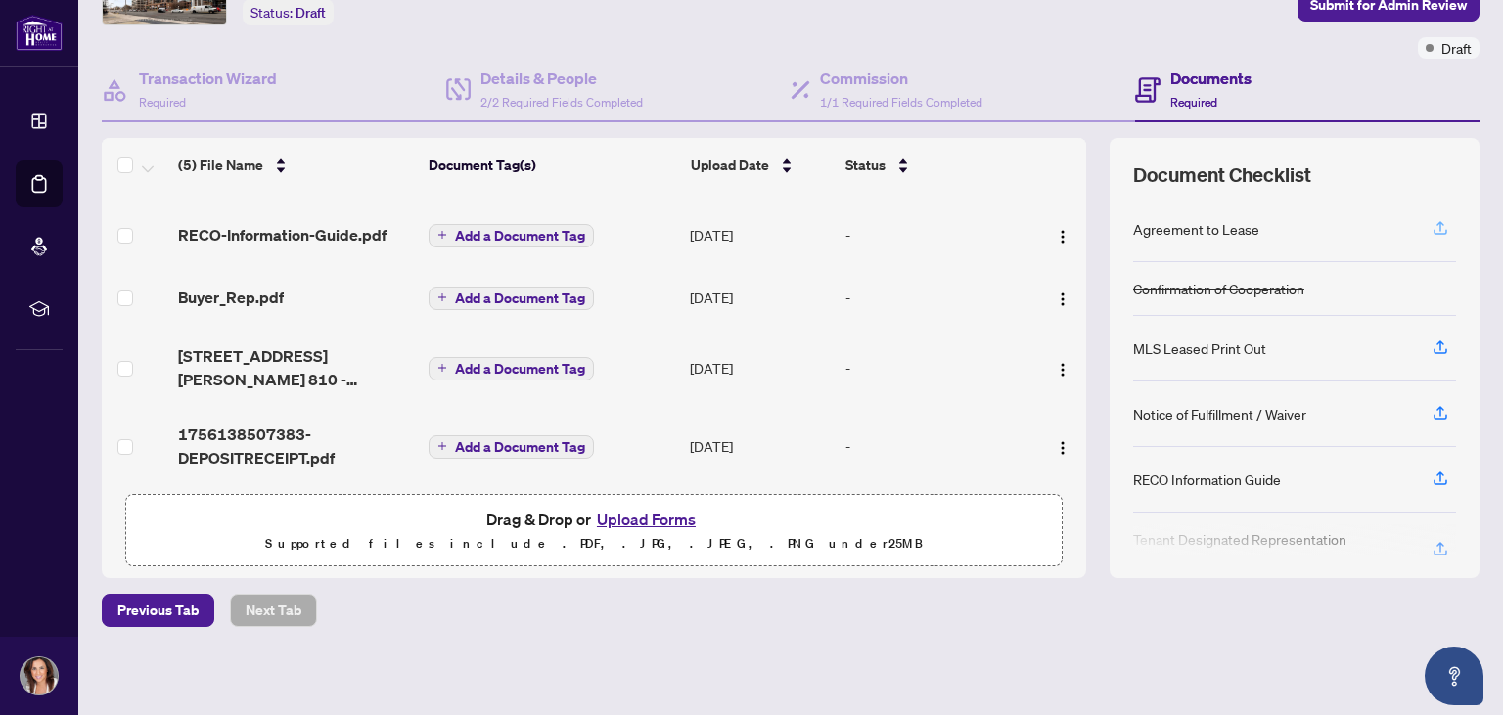
click at [1444, 219] on icon "button" at bounding box center [1441, 228] width 18 height 18
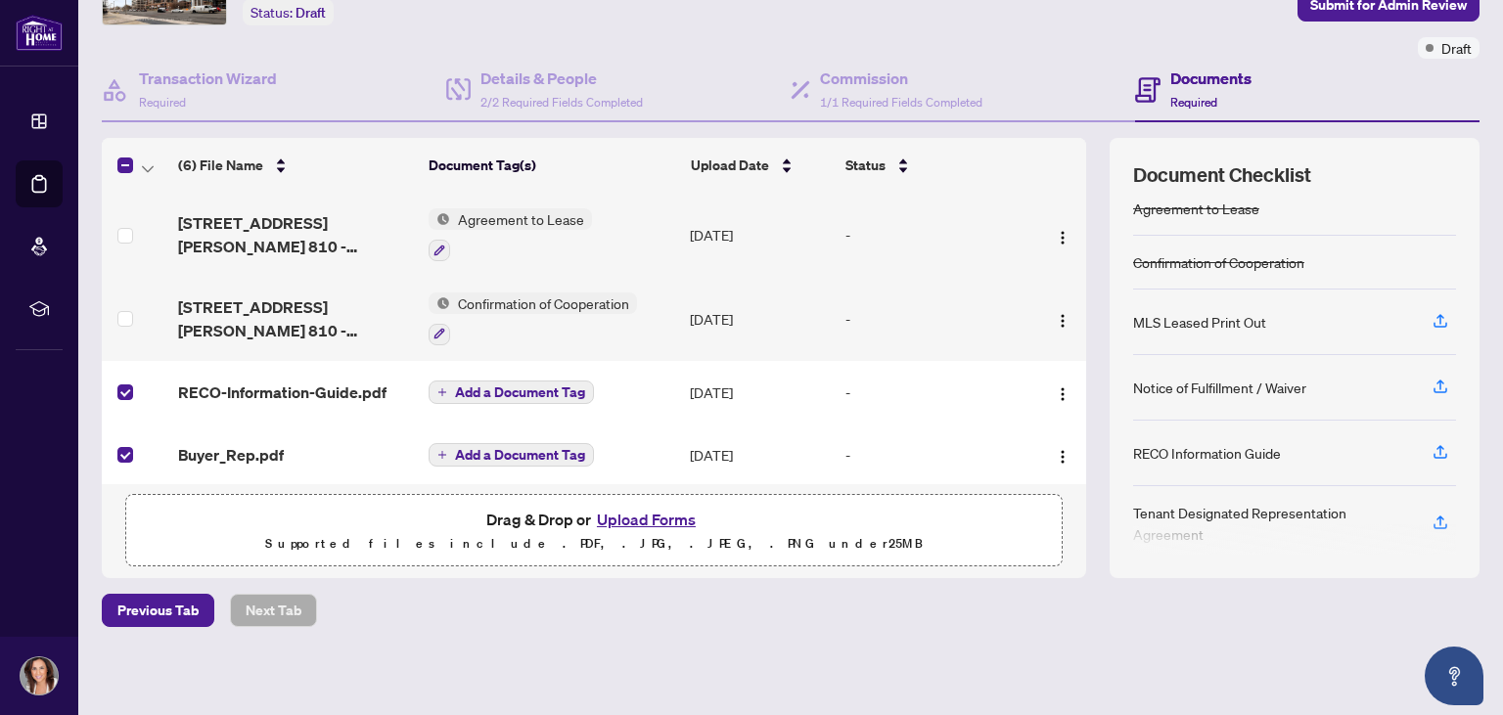
scroll to position [25, 0]
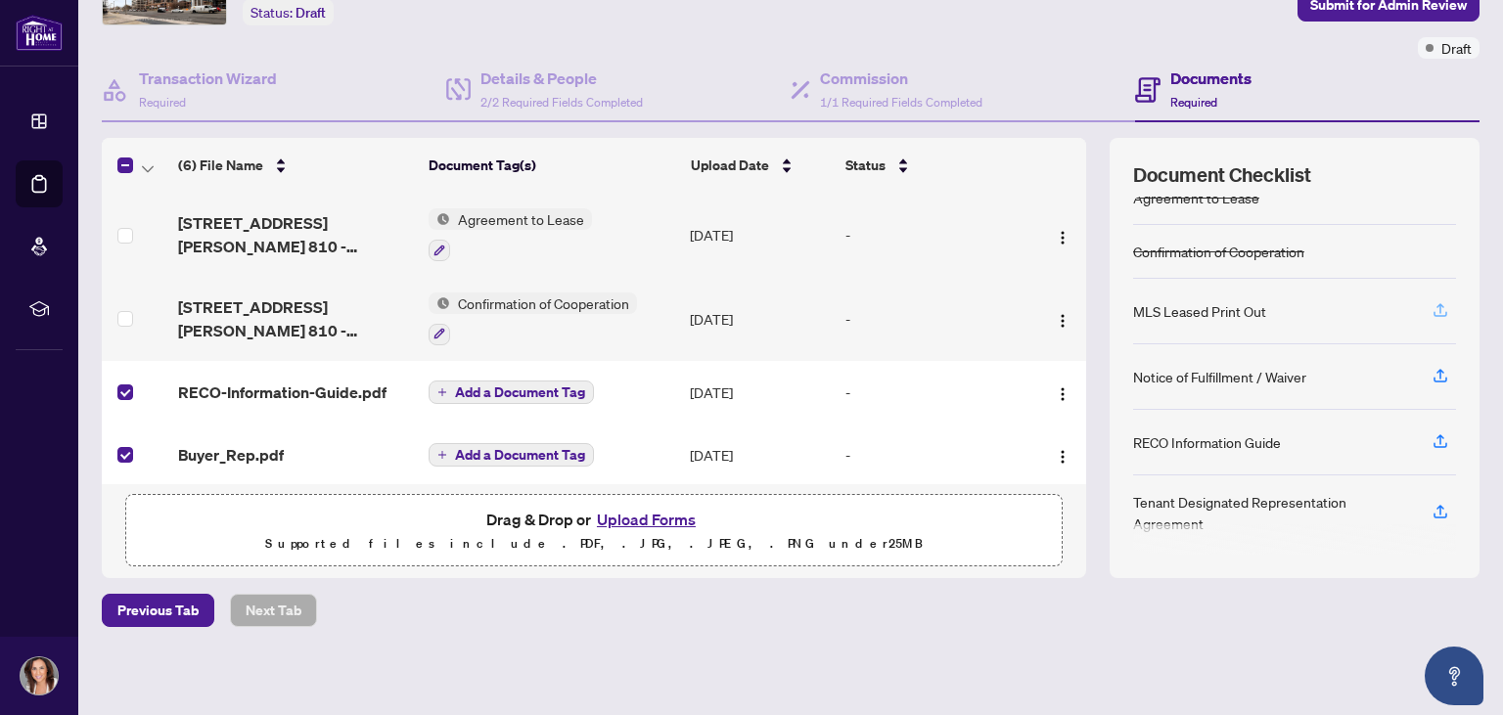
click at [1440, 311] on icon "button" at bounding box center [1441, 313] width 14 height 5
click at [1441, 303] on icon "button" at bounding box center [1441, 308] width 8 height 10
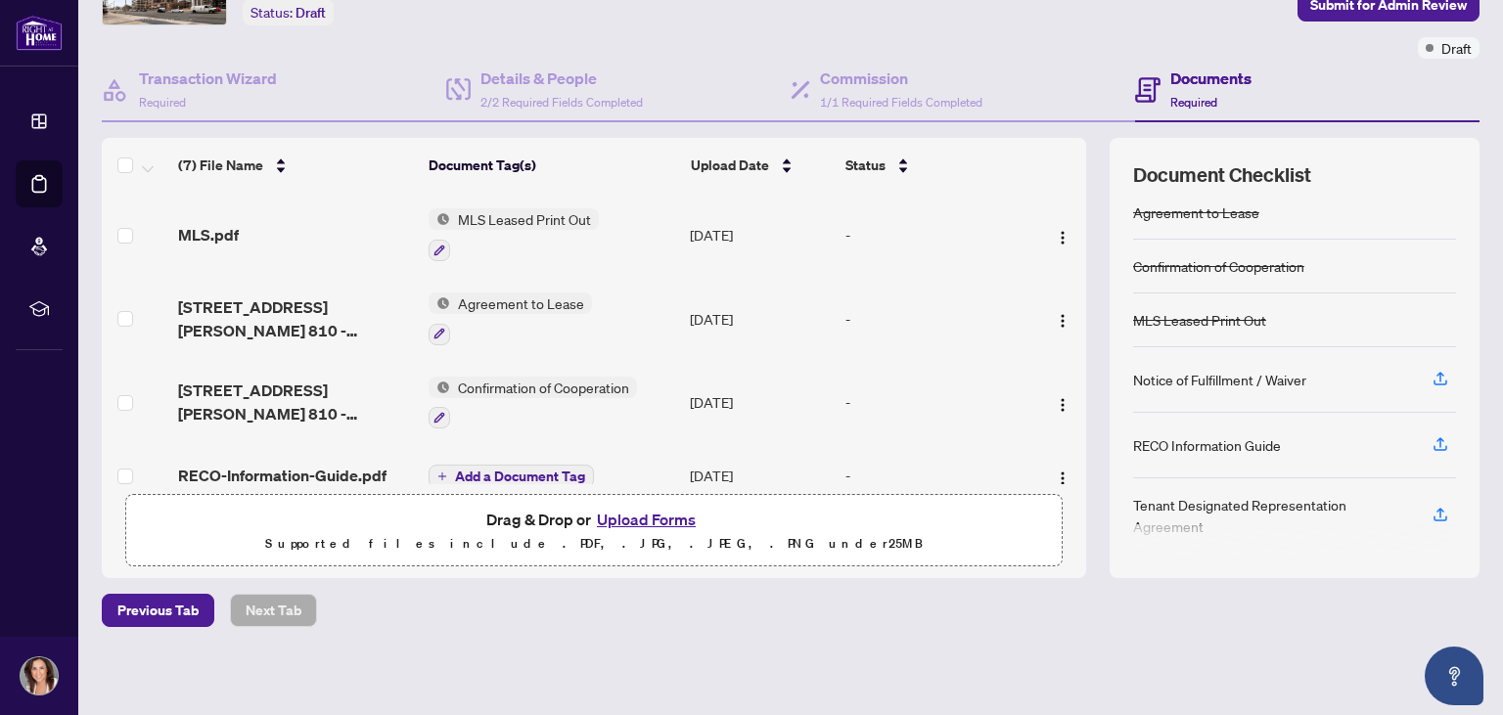
scroll to position [15, 0]
click at [1438, 504] on icon "button" at bounding box center [1441, 511] width 18 height 18
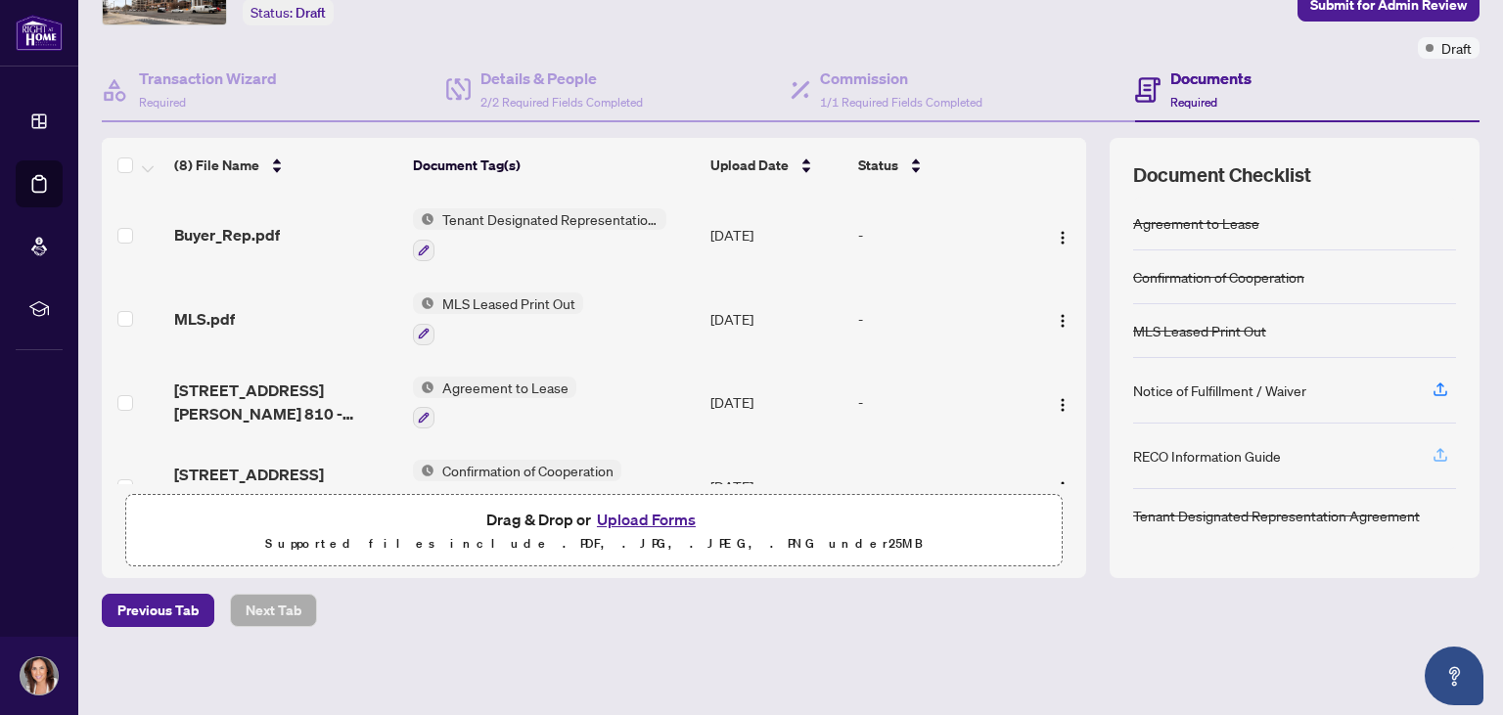
click at [1439, 459] on span "button" at bounding box center [1441, 455] width 18 height 31
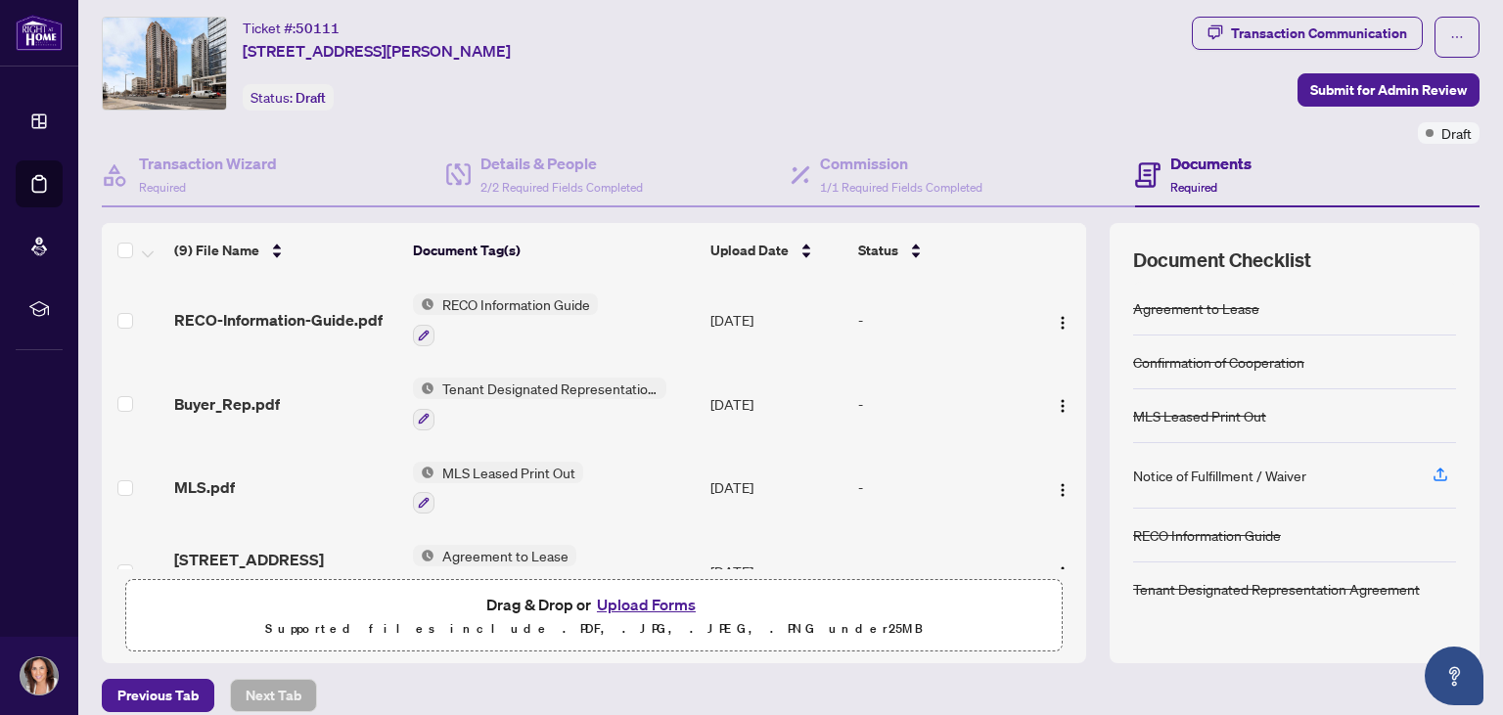
scroll to position [0, 0]
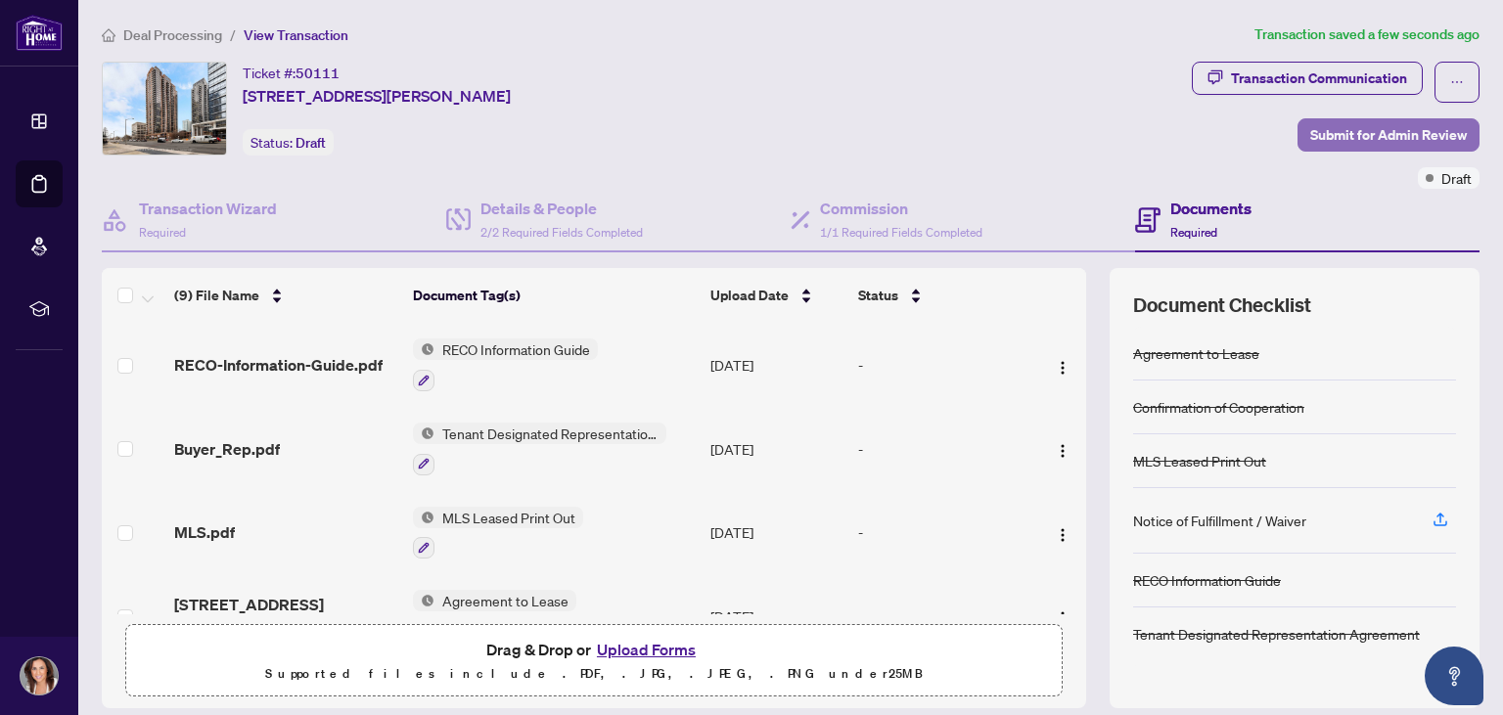
click at [1376, 132] on span "Submit for Admin Review" at bounding box center [1389, 134] width 157 height 31
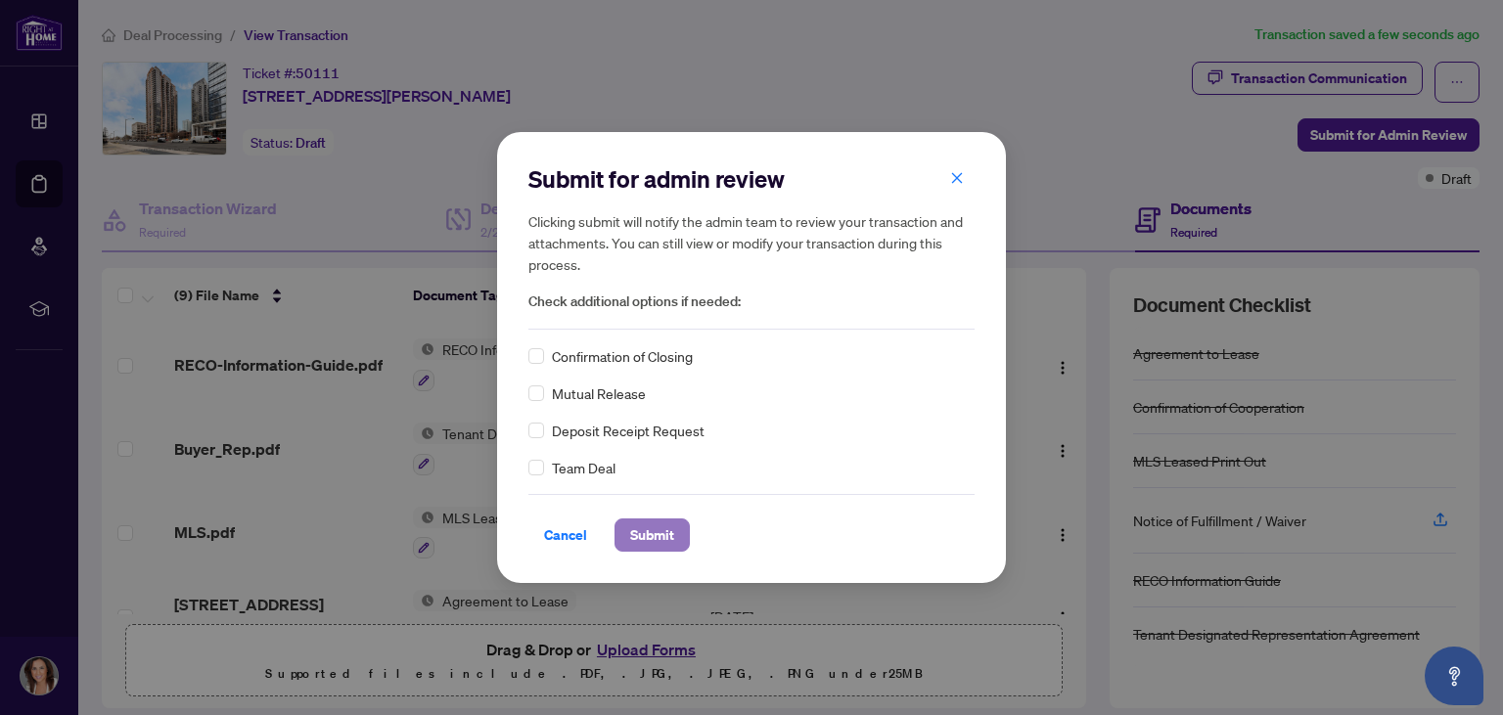
click at [658, 525] on span "Submit" at bounding box center [652, 535] width 44 height 31
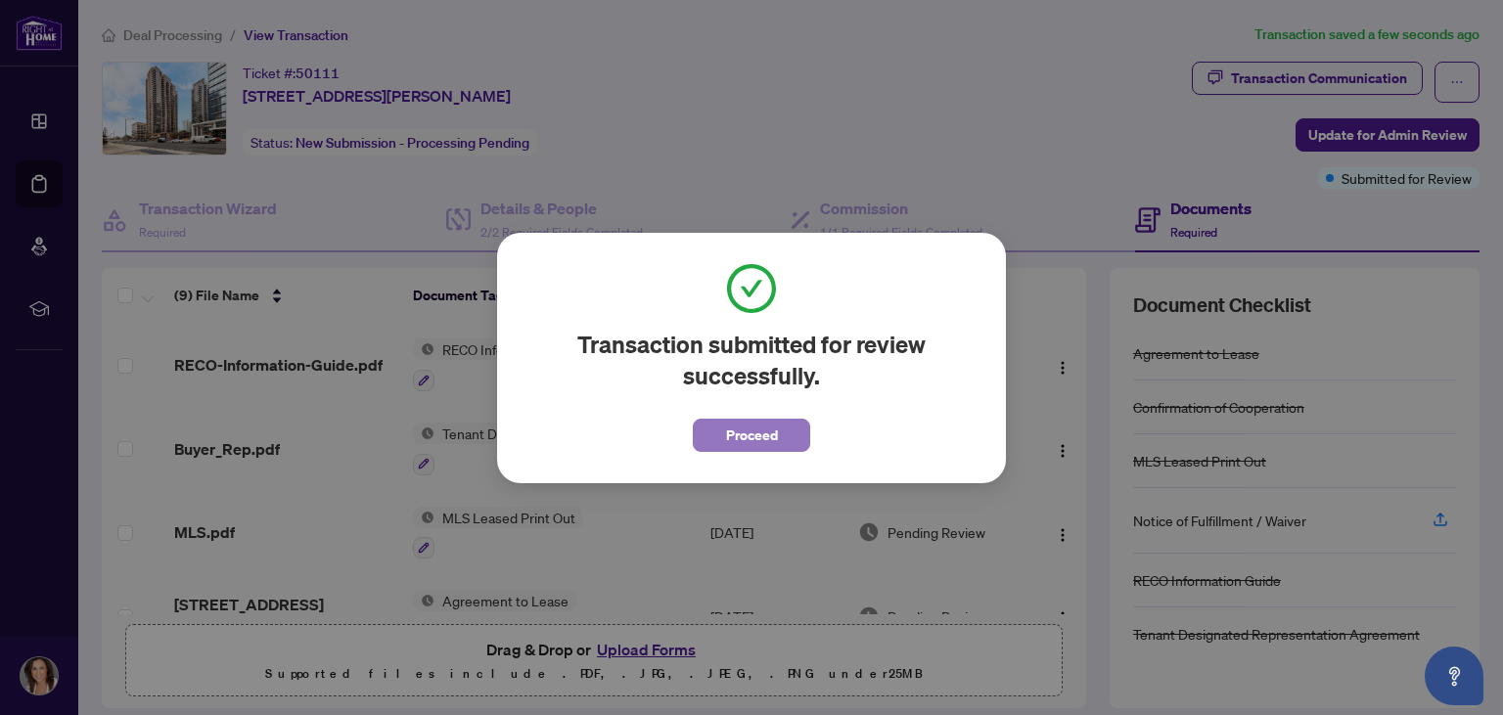
click at [752, 445] on span "Proceed" at bounding box center [752, 435] width 52 height 31
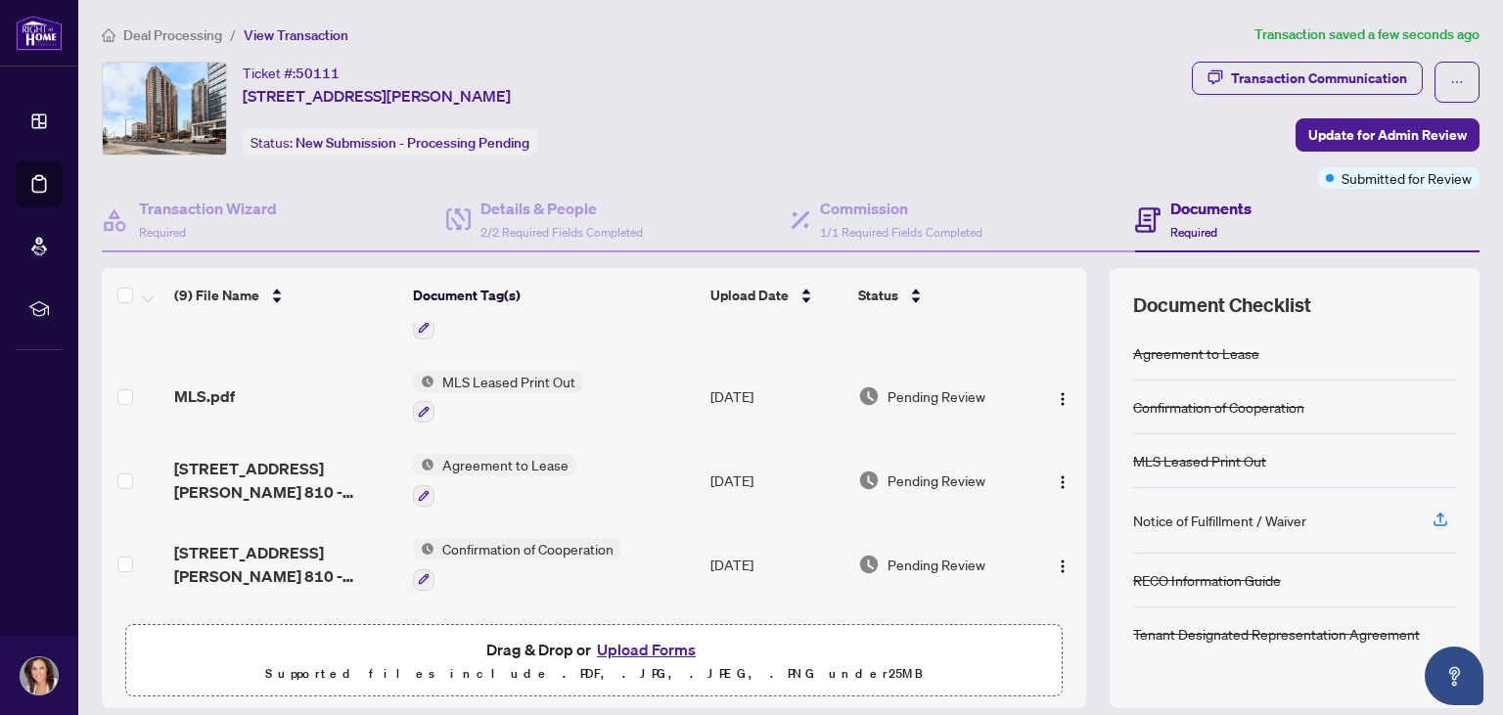
scroll to position [406, 0]
